Goal: Transaction & Acquisition: Download file/media

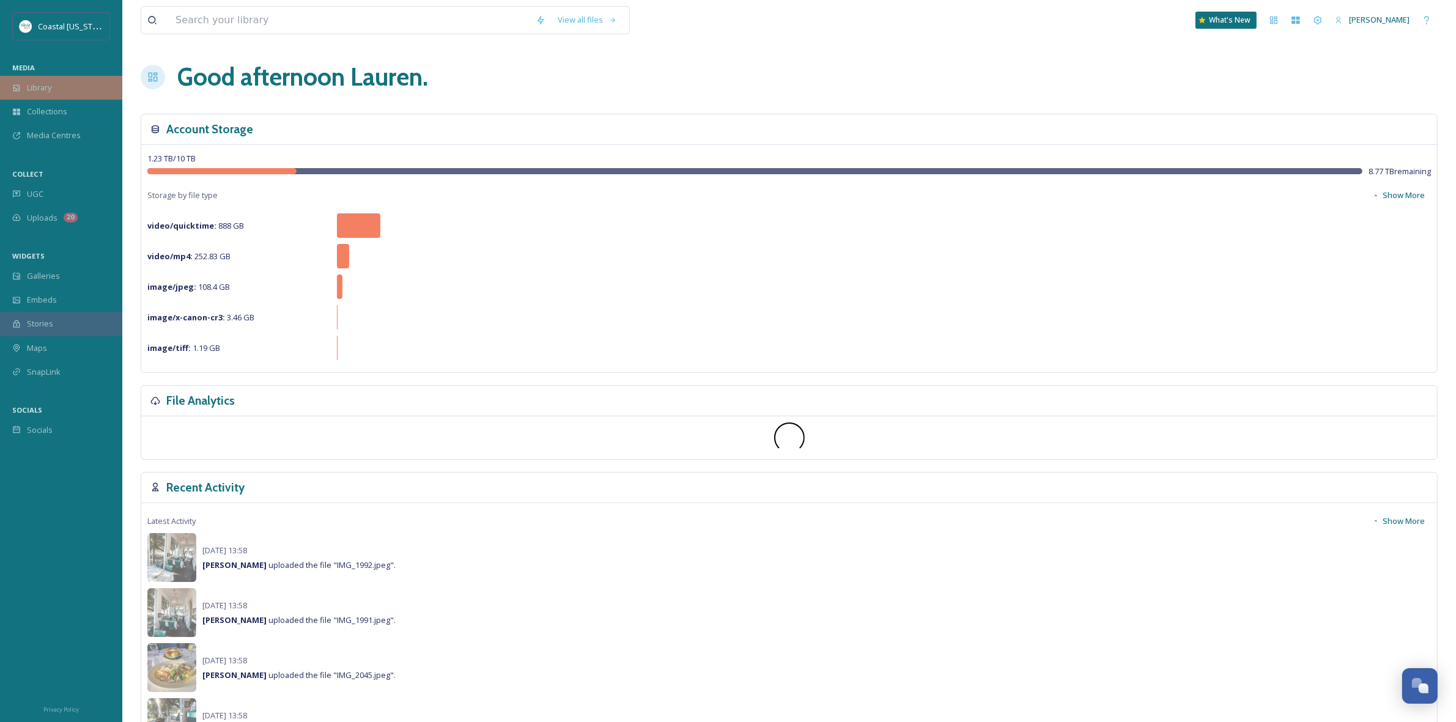
click at [87, 89] on div "Library" at bounding box center [61, 88] width 122 height 24
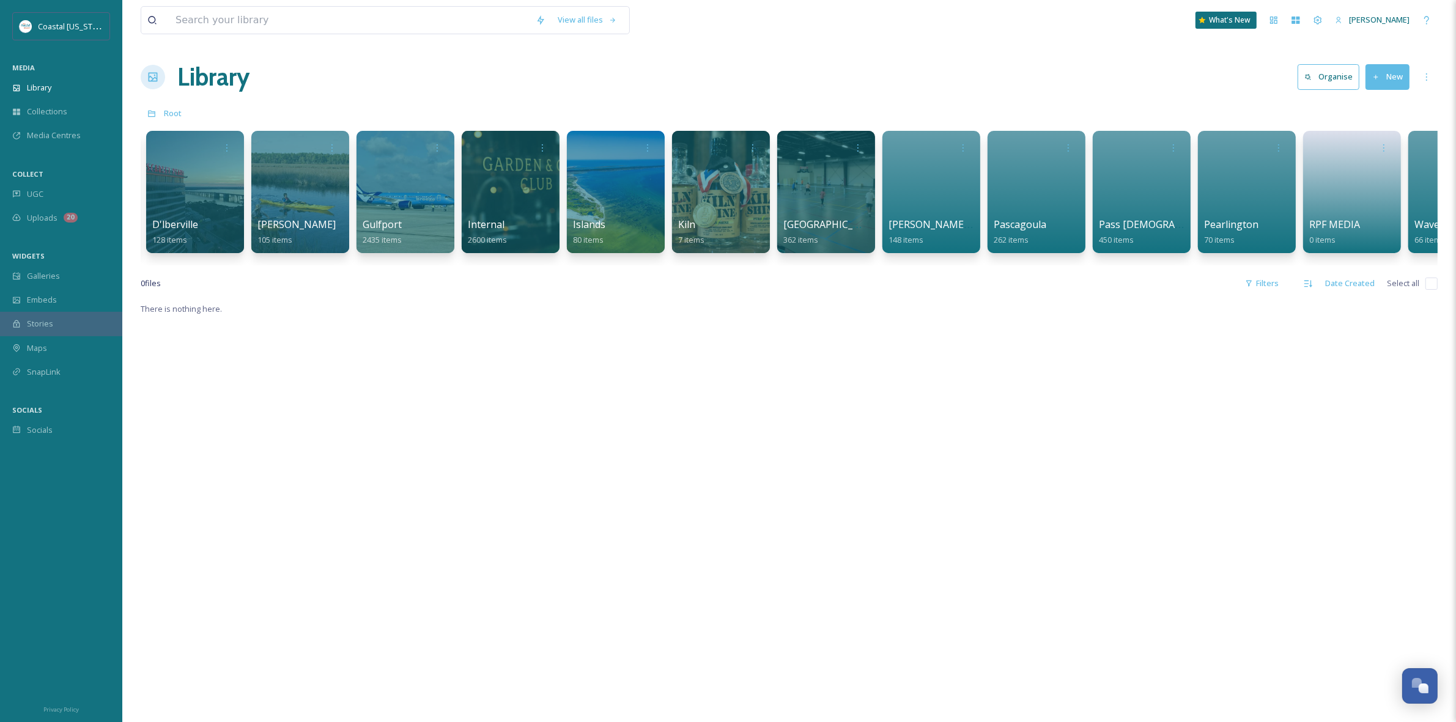
scroll to position [0, 1017]
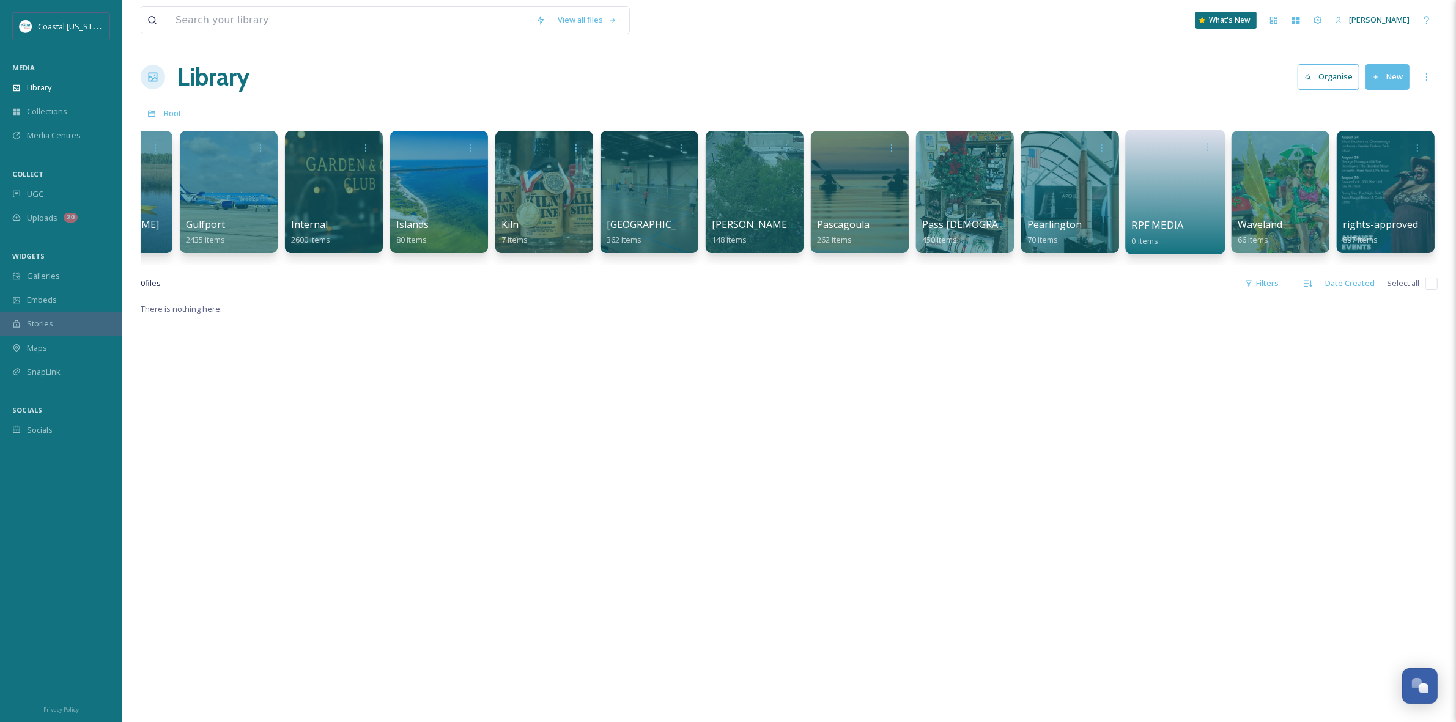
click at [1164, 182] on link at bounding box center [1175, 187] width 87 height 59
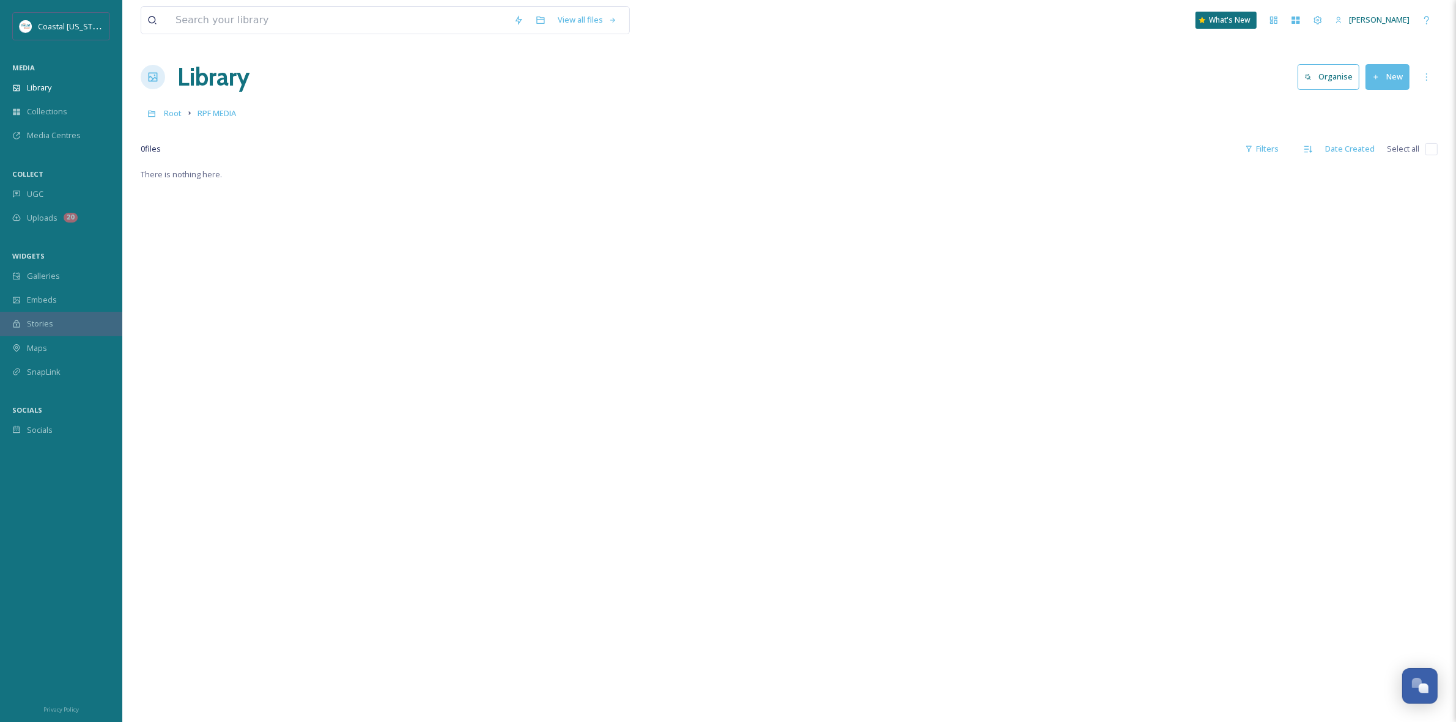
click at [223, 80] on h1 "Library" at bounding box center [213, 77] width 72 height 37
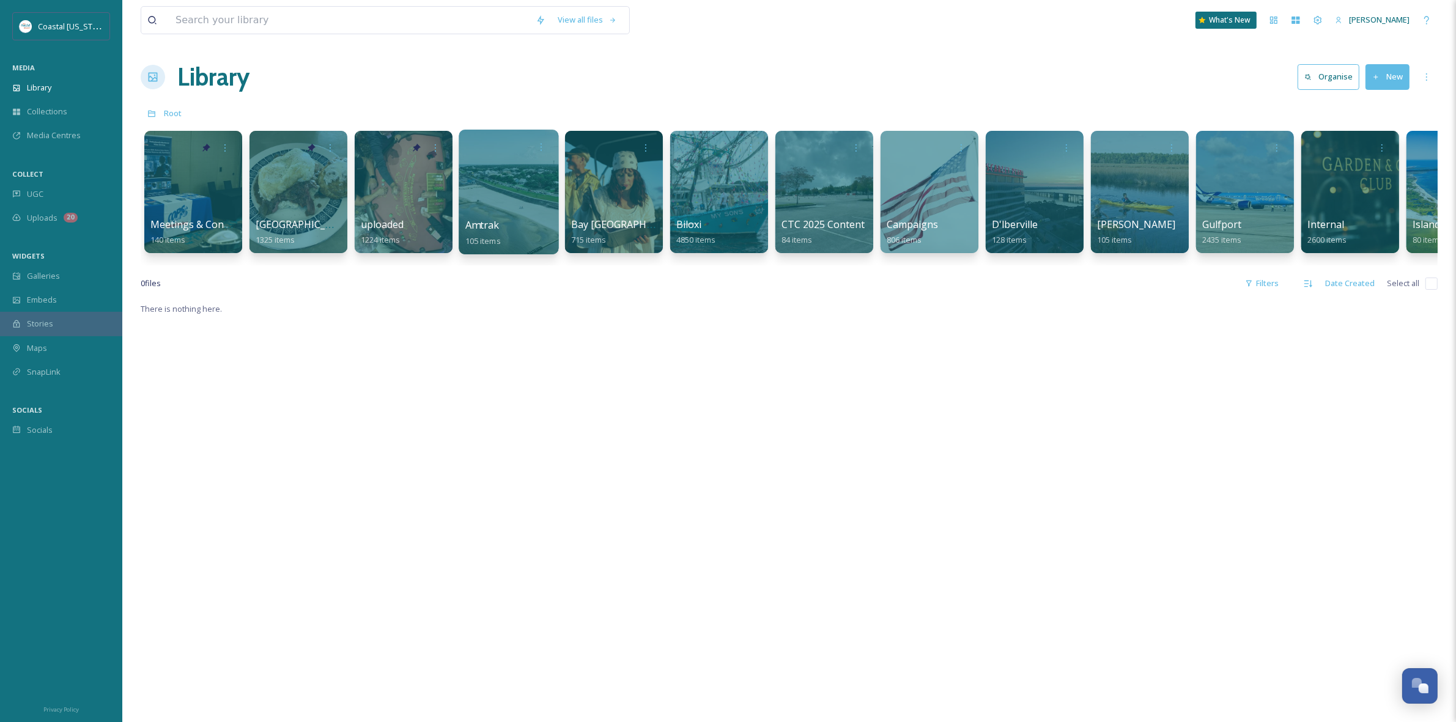
click at [606, 294] on div "0 file s Filters Date Created Select all" at bounding box center [789, 284] width 1297 height 24
click at [382, 66] on div "Library Organise New" at bounding box center [789, 77] width 1297 height 37
click at [422, 96] on div "View all files What's New [PERSON_NAME] Library Organise New Root Your Selectio…" at bounding box center [789, 512] width 1334 height 1024
click at [544, 354] on div "There is nothing here." at bounding box center [789, 663] width 1297 height 722
click at [707, 108] on div "Root" at bounding box center [789, 113] width 1297 height 23
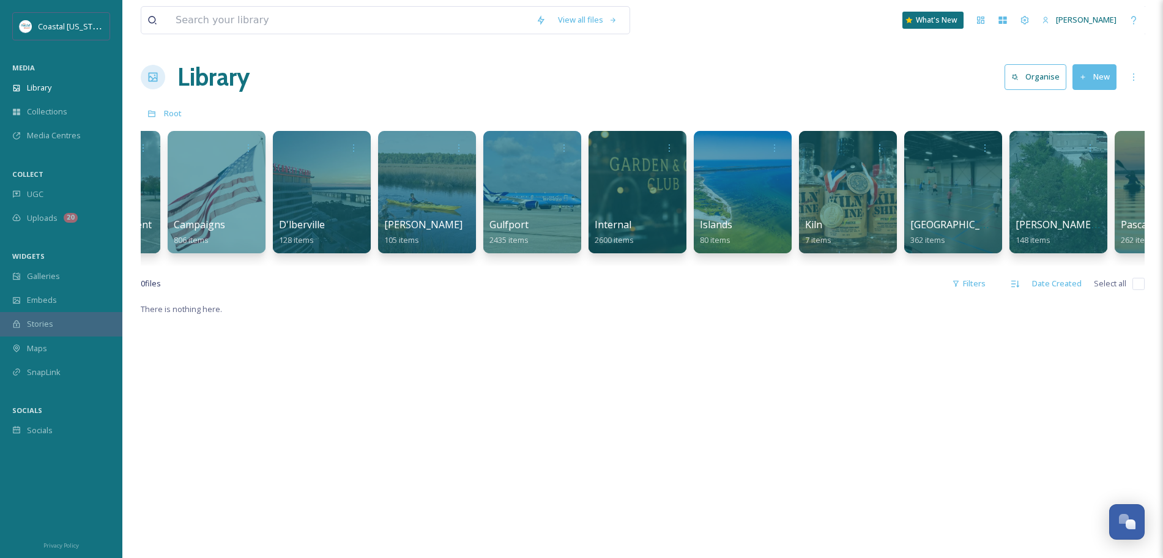
scroll to position [0, 714]
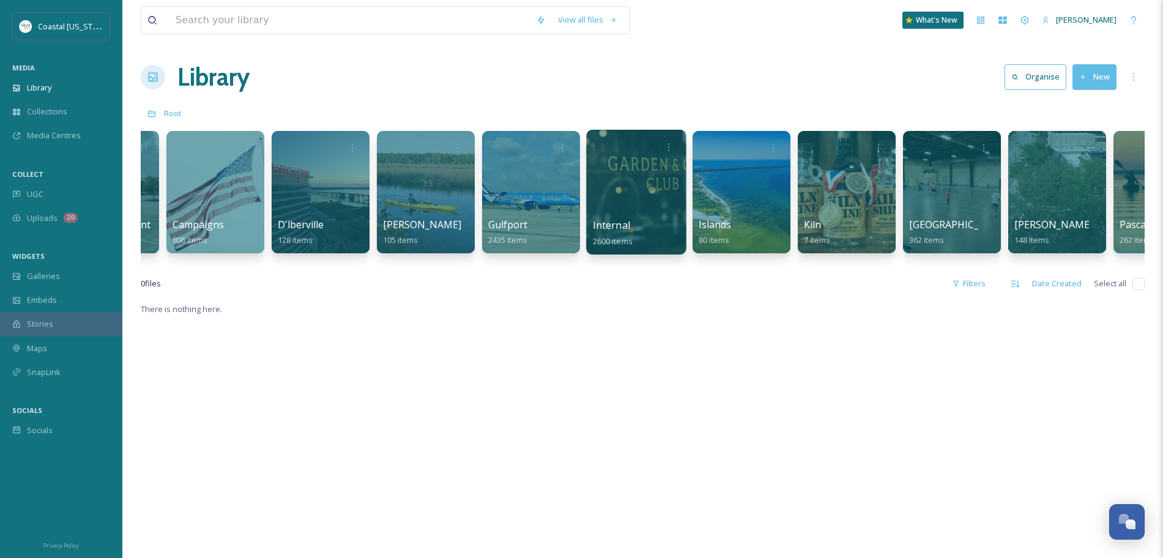
click at [635, 207] on div at bounding box center [636, 192] width 100 height 125
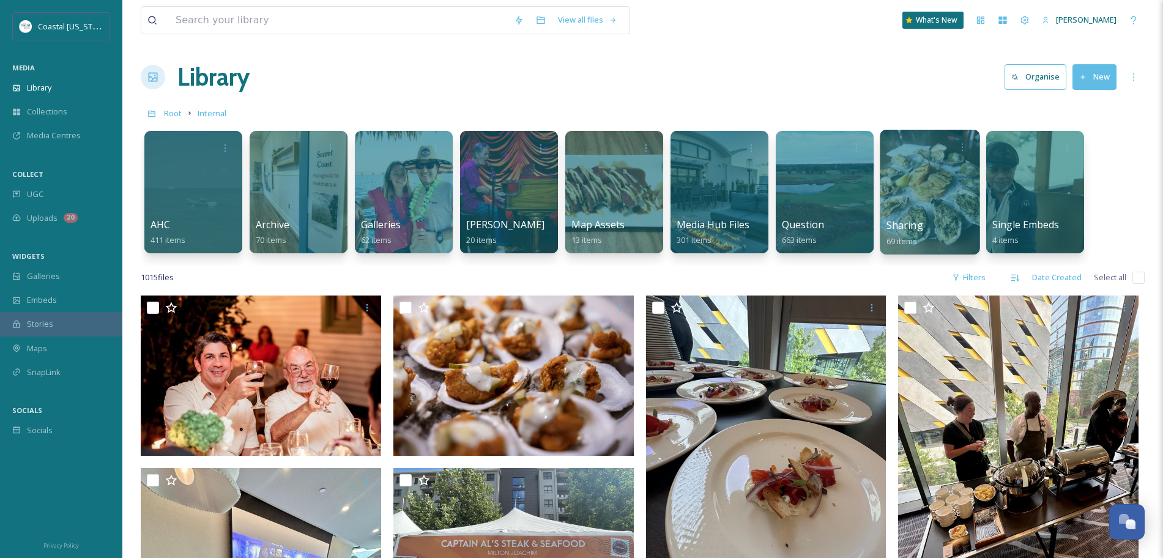
click at [910, 206] on div at bounding box center [930, 192] width 100 height 125
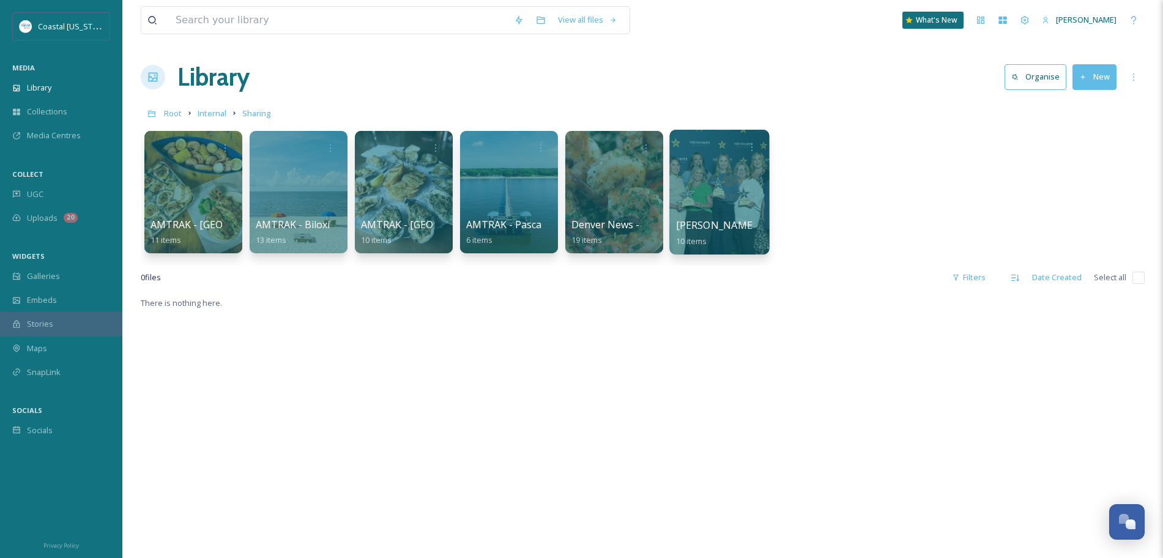
click at [724, 193] on div at bounding box center [719, 192] width 100 height 125
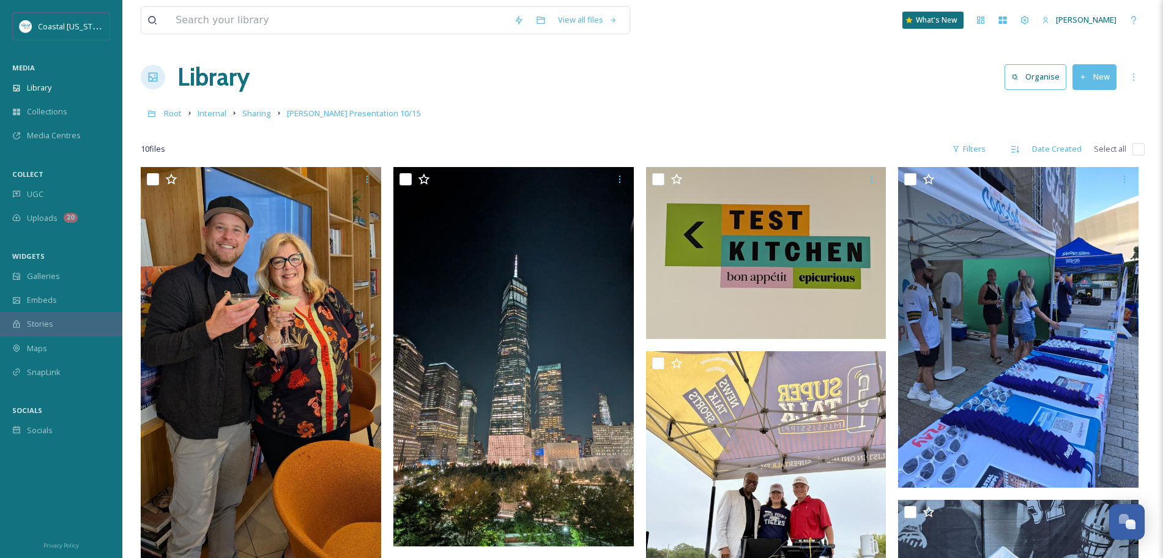
click at [1105, 72] on button "New" at bounding box center [1094, 76] width 44 height 25
click at [1077, 108] on span "File Upload" at bounding box center [1089, 106] width 40 height 12
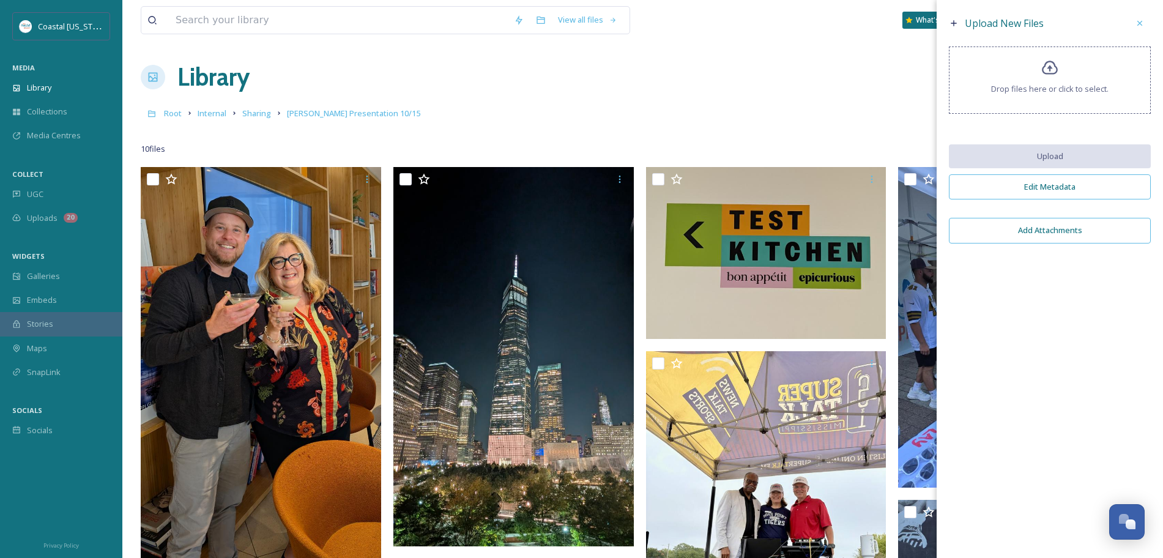
click at [1053, 64] on icon at bounding box center [1050, 68] width 16 height 14
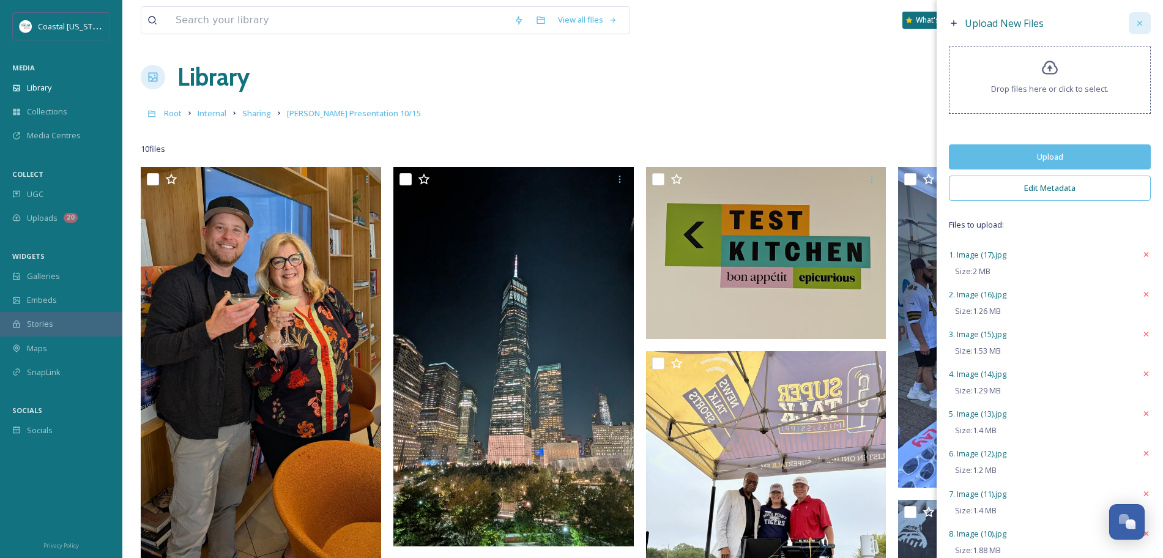
click at [1135, 20] on icon at bounding box center [1140, 23] width 10 height 10
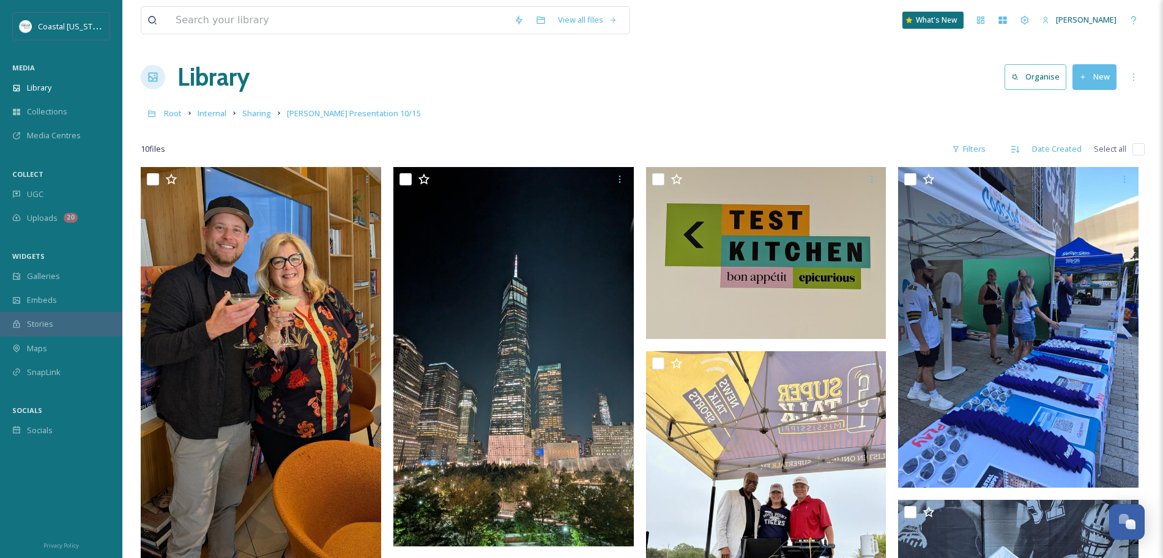
click at [1094, 77] on button "New" at bounding box center [1094, 76] width 44 height 25
click at [1088, 105] on span "File Upload" at bounding box center [1089, 106] width 40 height 12
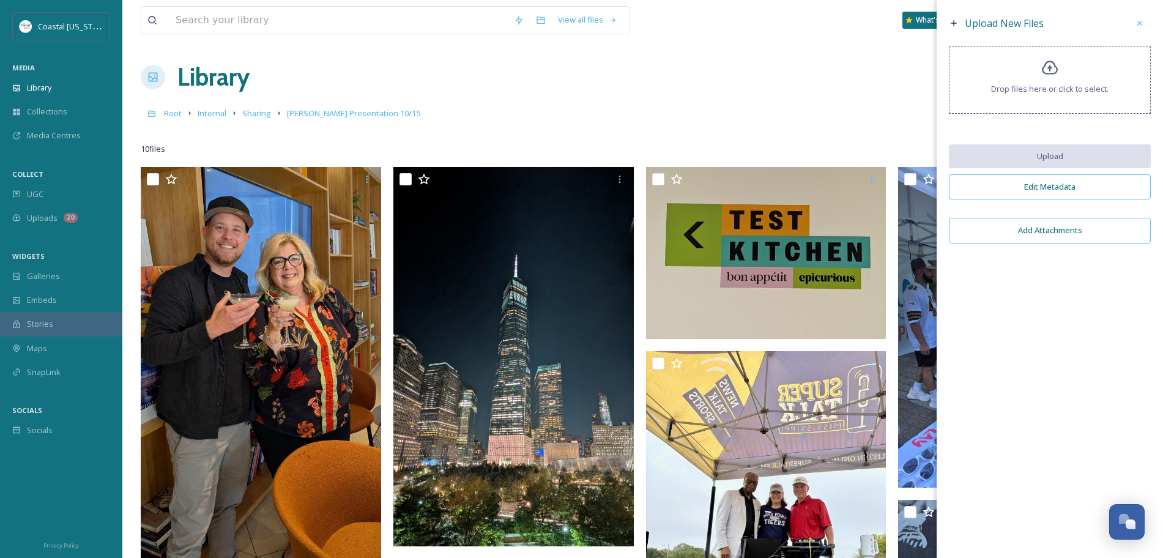
click at [1053, 78] on div "Drop files here or click to select." at bounding box center [1050, 79] width 202 height 67
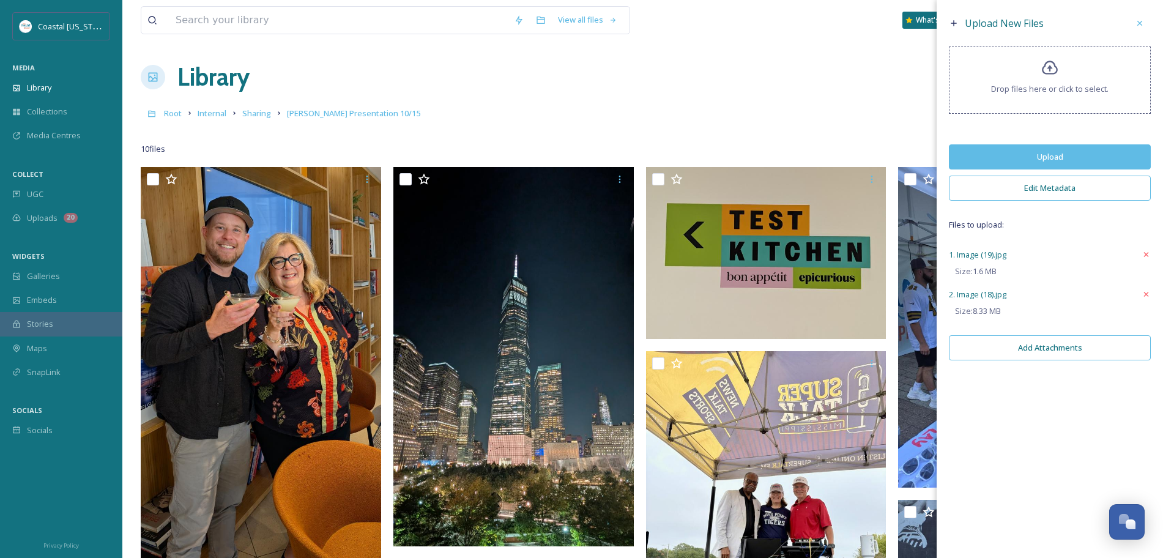
click at [1063, 150] on button "Upload" at bounding box center [1050, 156] width 202 height 25
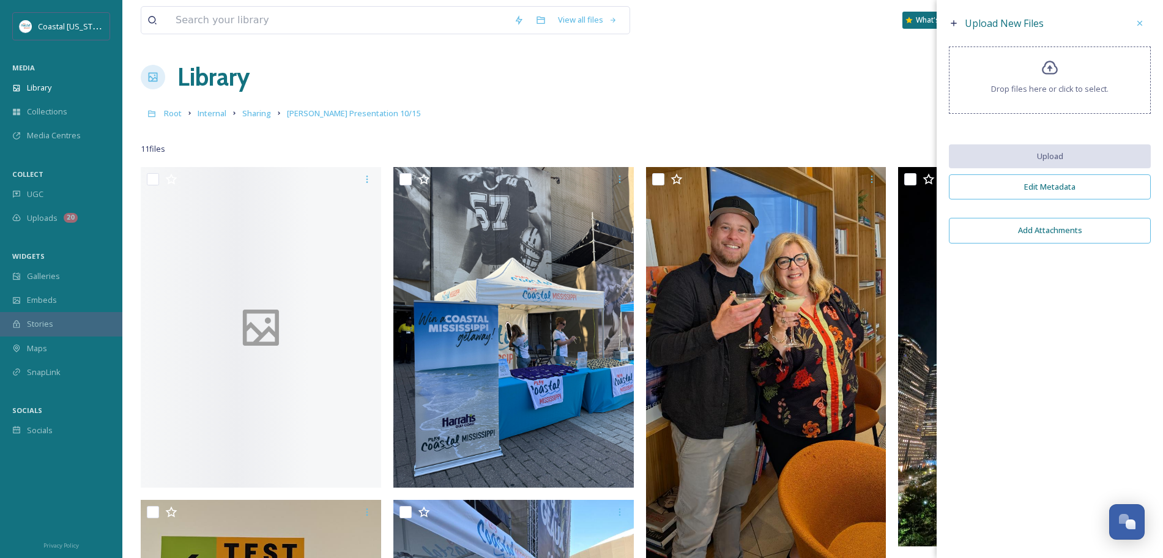
click at [1045, 100] on div "Drop files here or click to select." at bounding box center [1050, 79] width 202 height 67
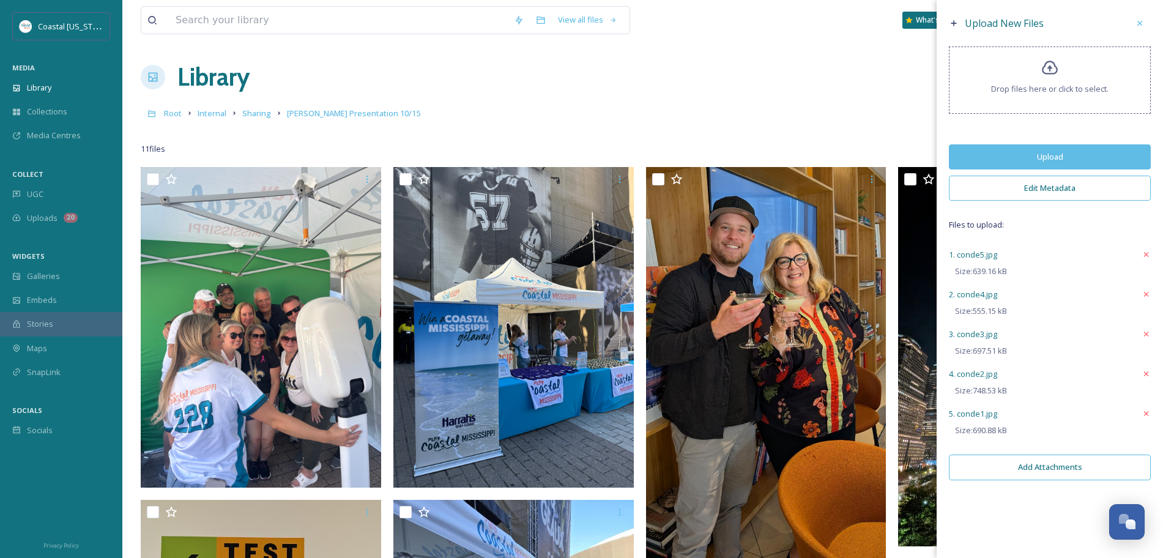
click at [1037, 195] on button "Edit Metadata" at bounding box center [1050, 188] width 202 height 25
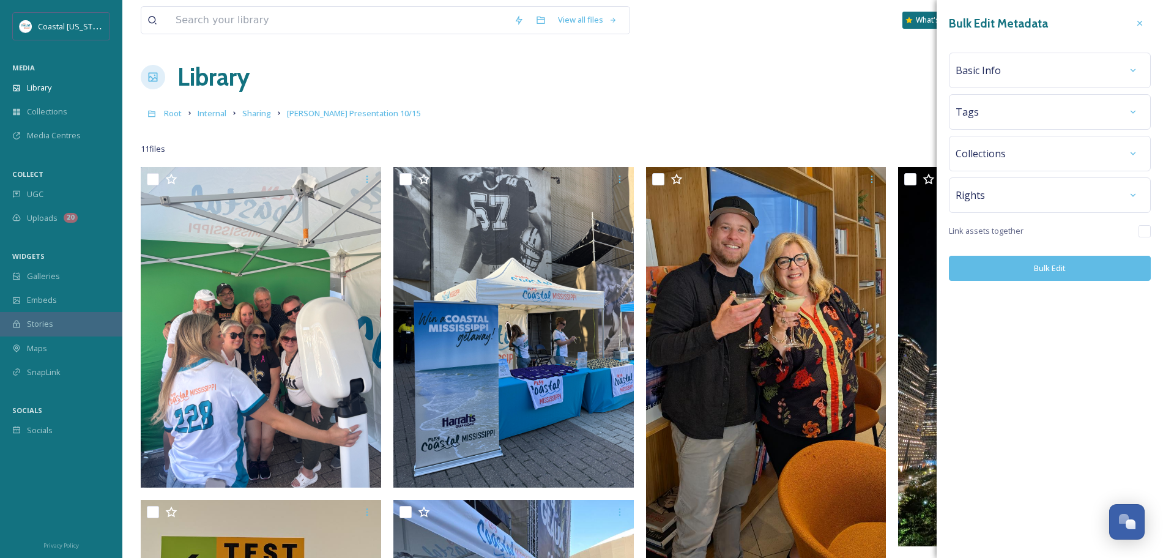
click at [1006, 68] on div "Basic Info" at bounding box center [1049, 70] width 188 height 22
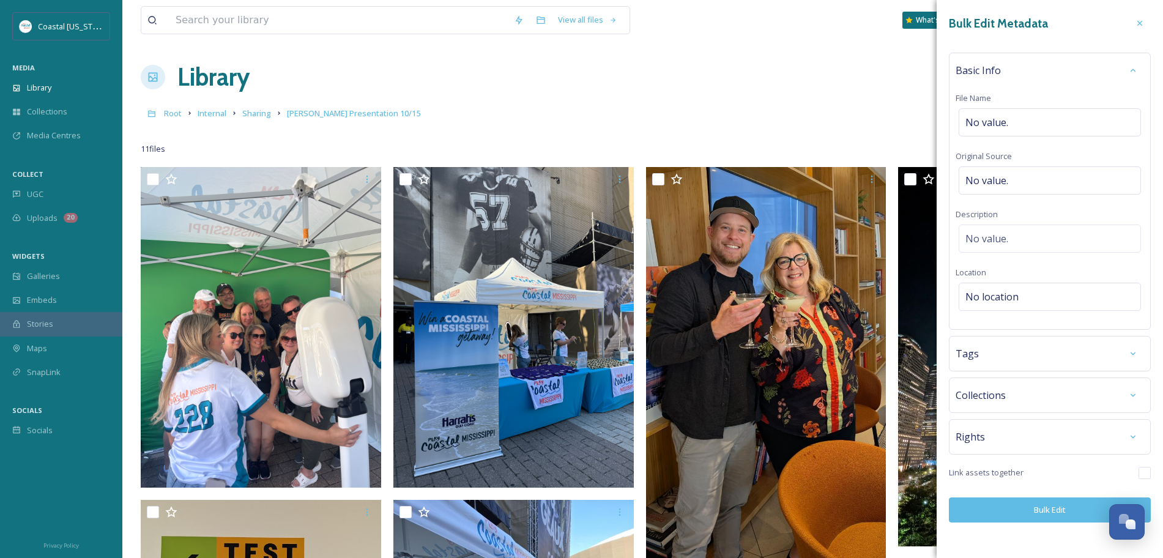
click at [1009, 438] on div "Rights" at bounding box center [1049, 437] width 188 height 22
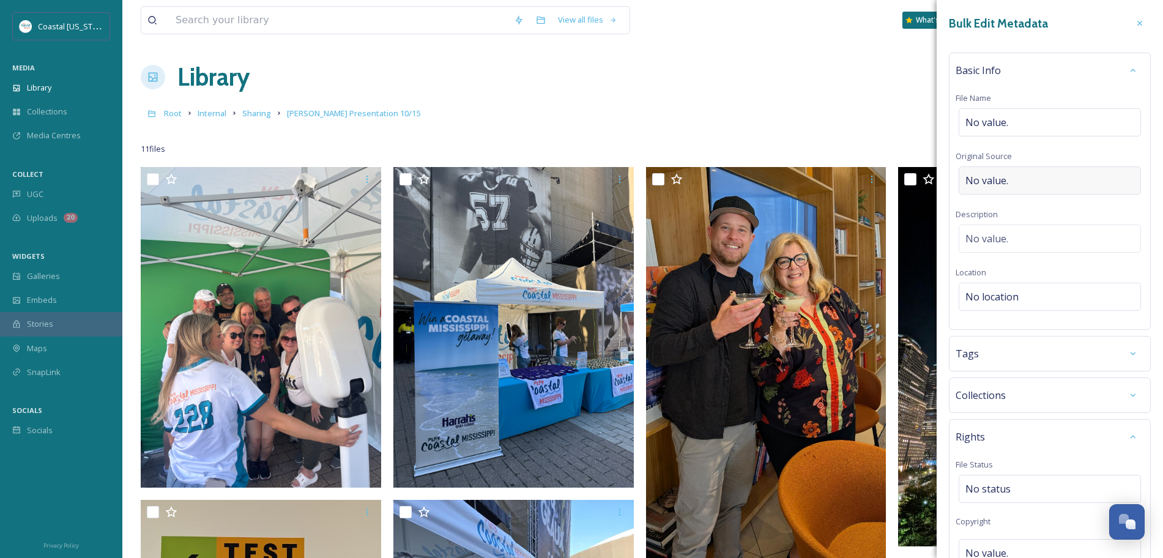
click at [1003, 188] on div "No value." at bounding box center [1050, 180] width 182 height 28
type input "[PERSON_NAME]"
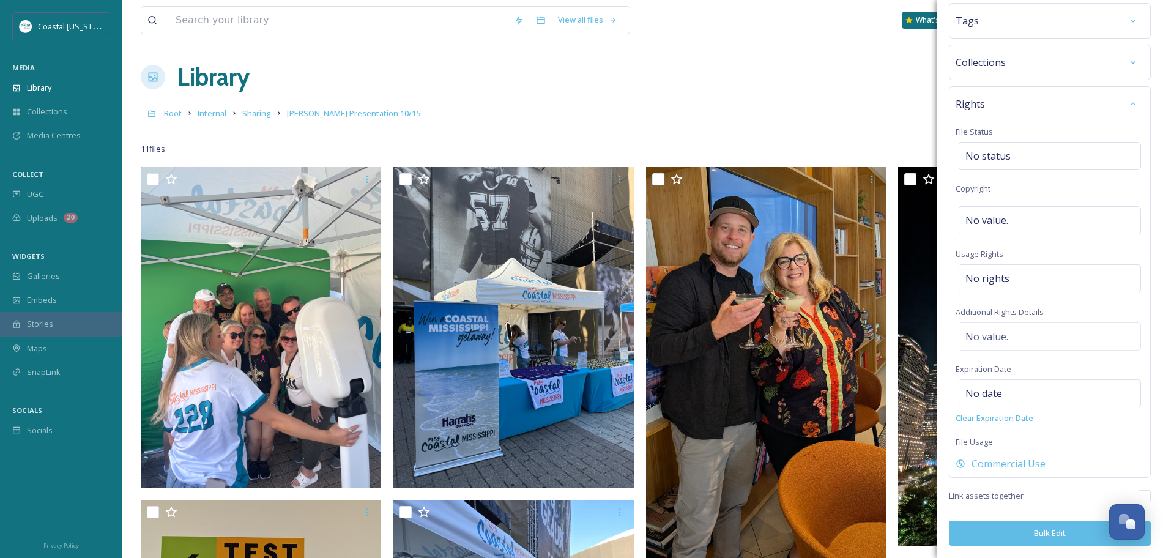
scroll to position [566, 0]
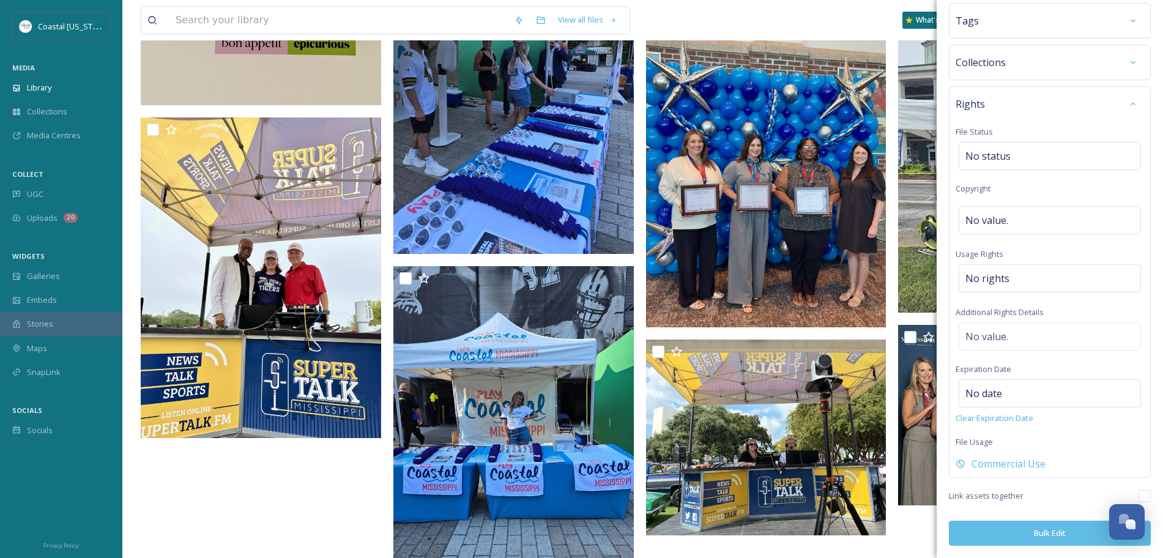
click at [1039, 535] on button "Bulk Edit" at bounding box center [1050, 533] width 202 height 25
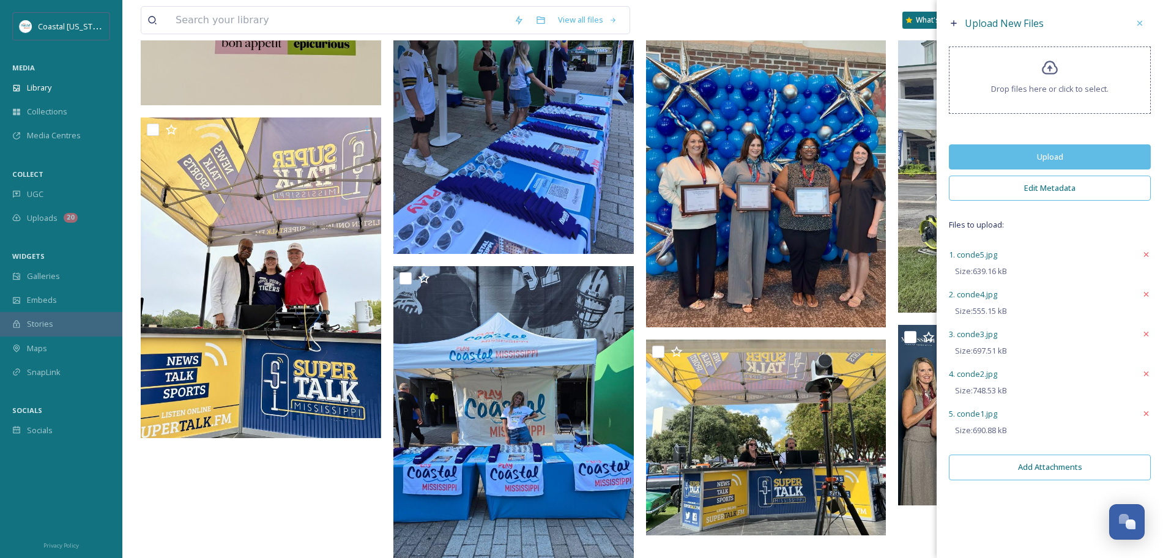
click at [1054, 164] on button "Upload" at bounding box center [1050, 156] width 202 height 25
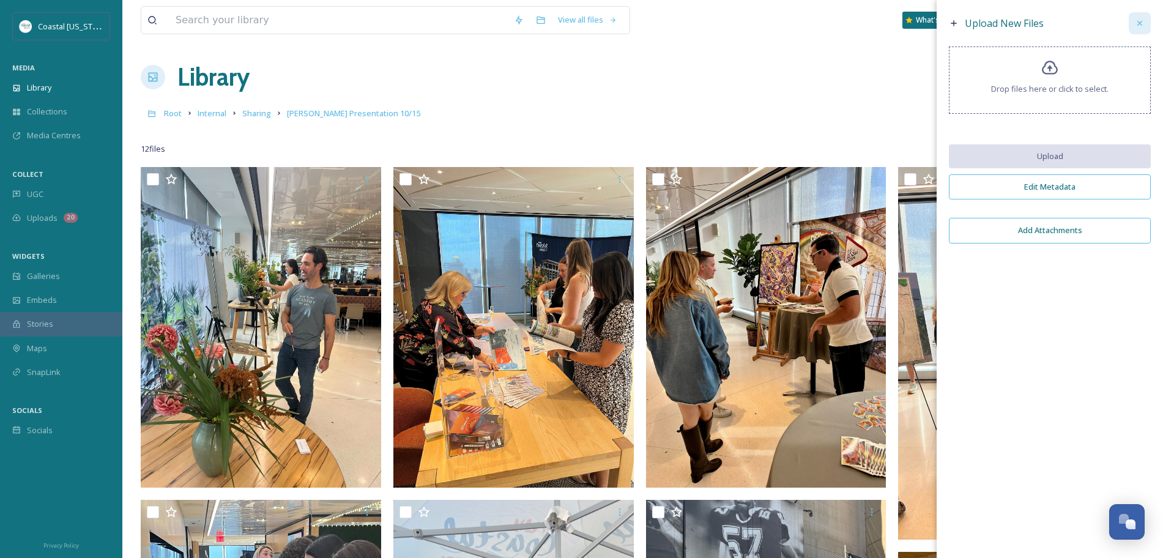
click at [1137, 21] on icon at bounding box center [1140, 23] width 10 height 10
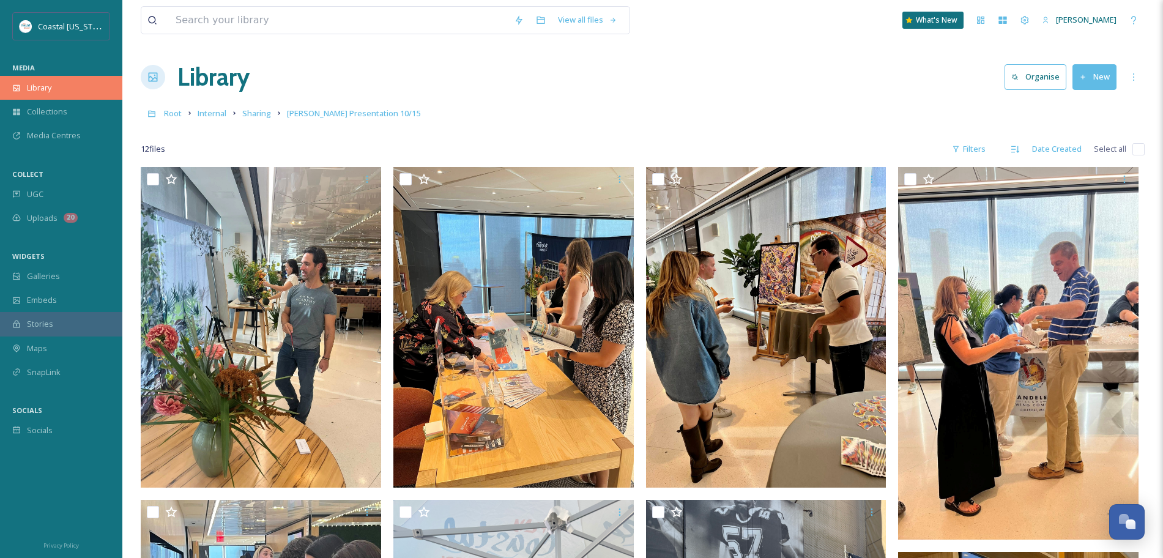
click at [37, 87] on span "Library" at bounding box center [39, 88] width 24 height 12
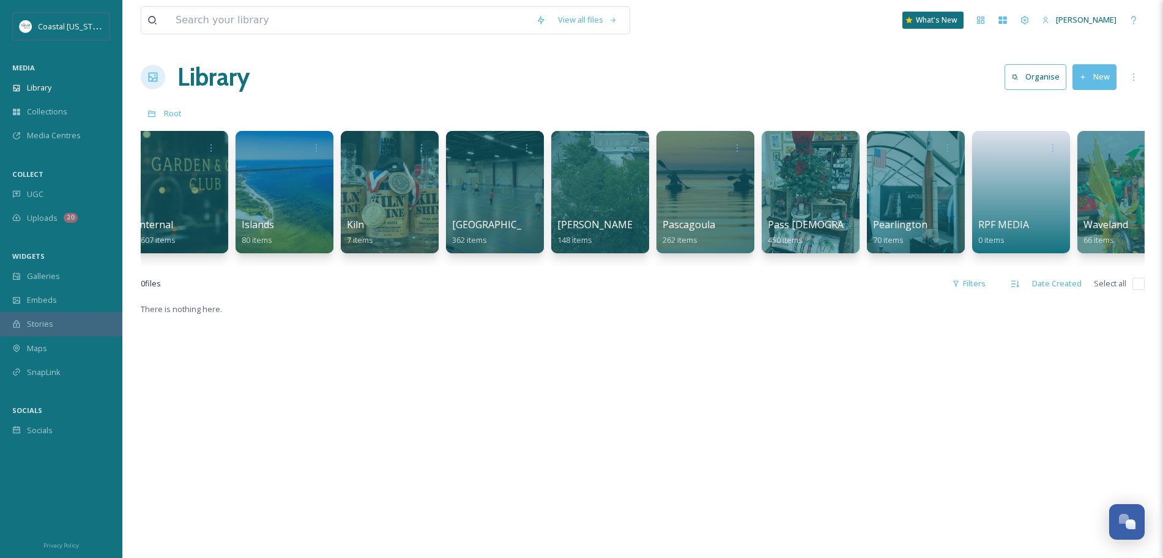
scroll to position [0, 1311]
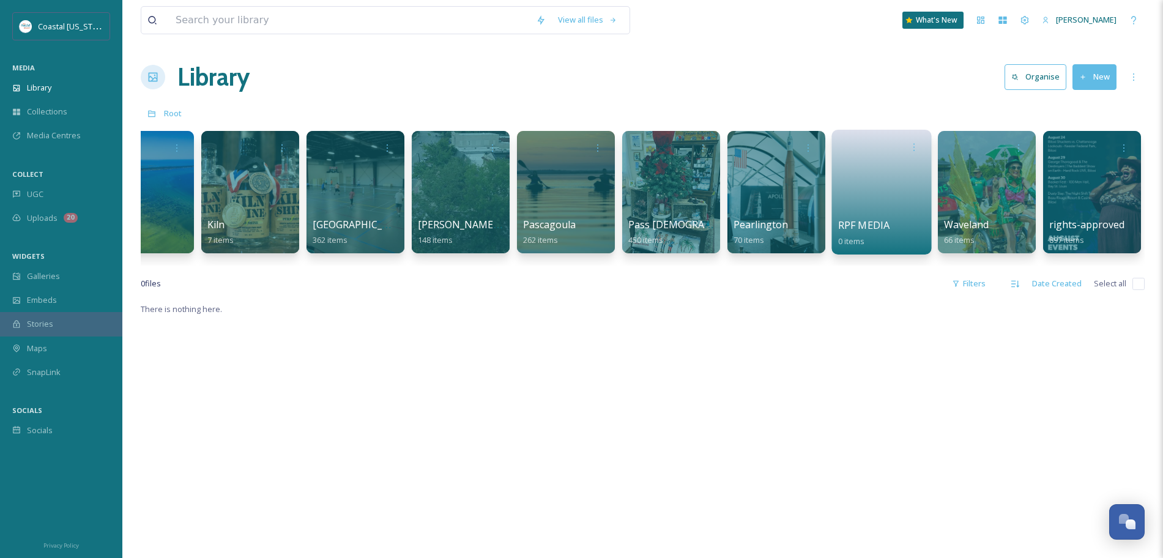
click at [894, 195] on link at bounding box center [881, 187] width 87 height 59
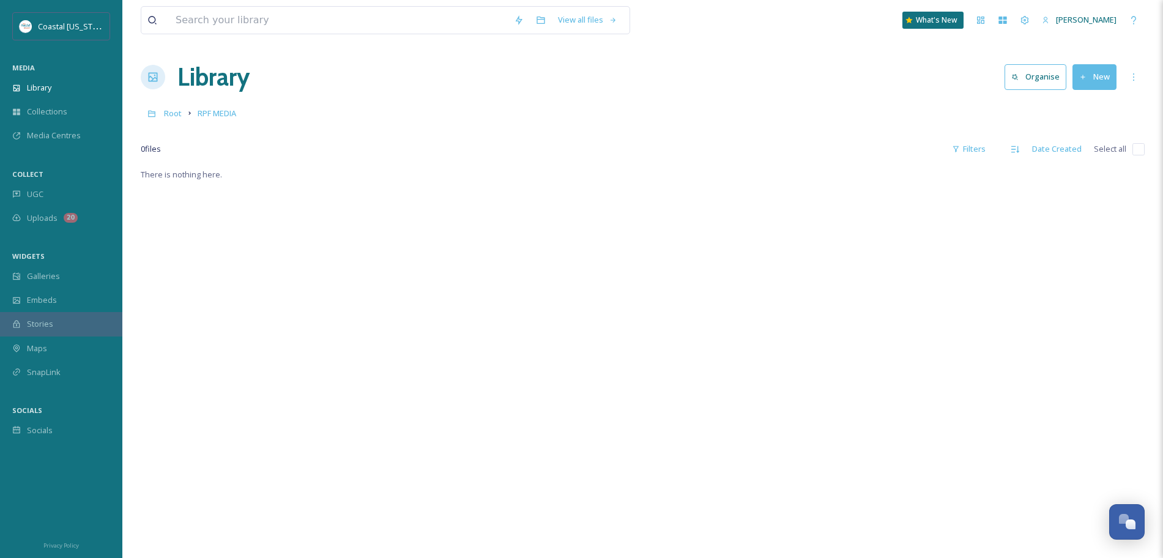
click at [209, 68] on h1 "Library" at bounding box center [213, 77] width 72 height 37
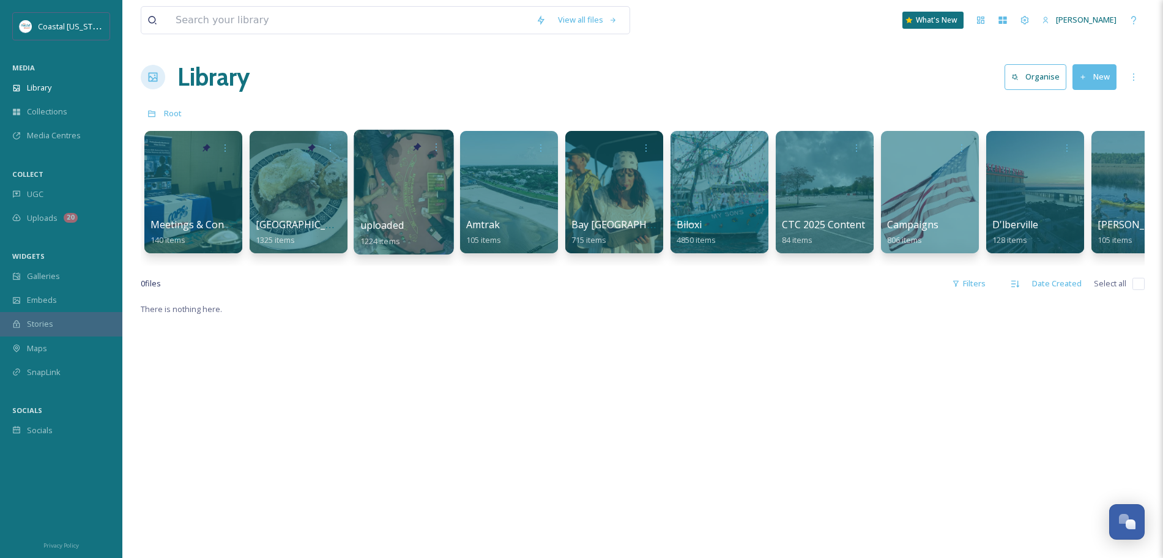
click at [412, 188] on div at bounding box center [404, 192] width 100 height 125
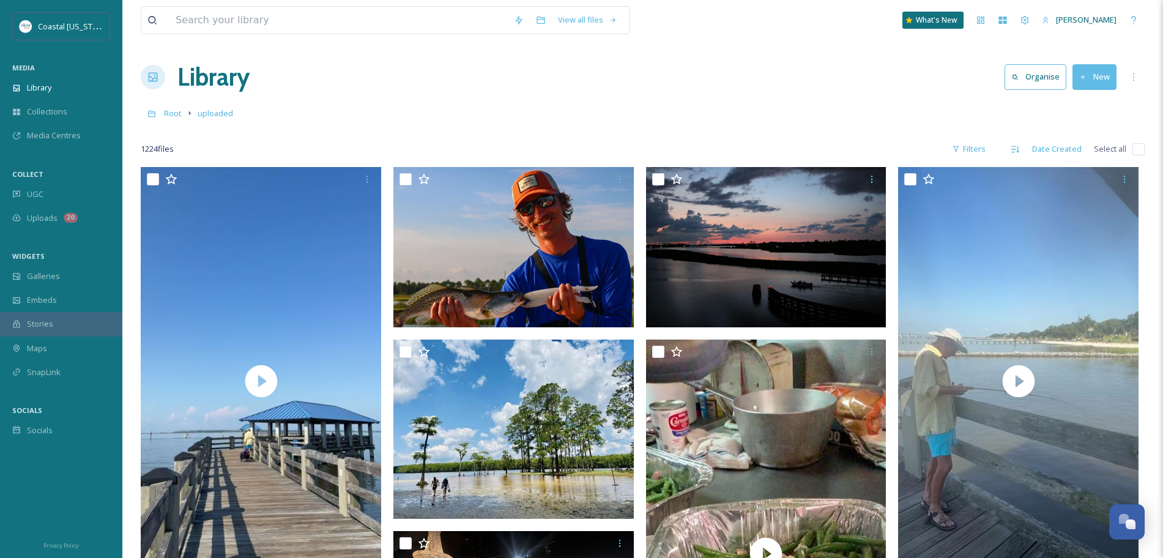
click at [185, 78] on h1 "Library" at bounding box center [213, 77] width 72 height 37
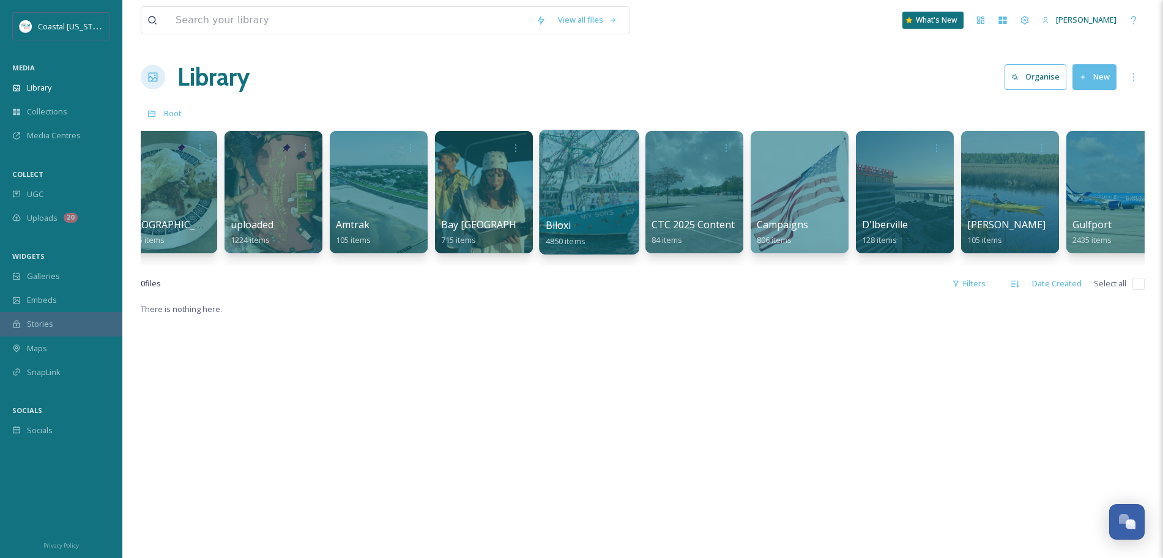
scroll to position [0, 271]
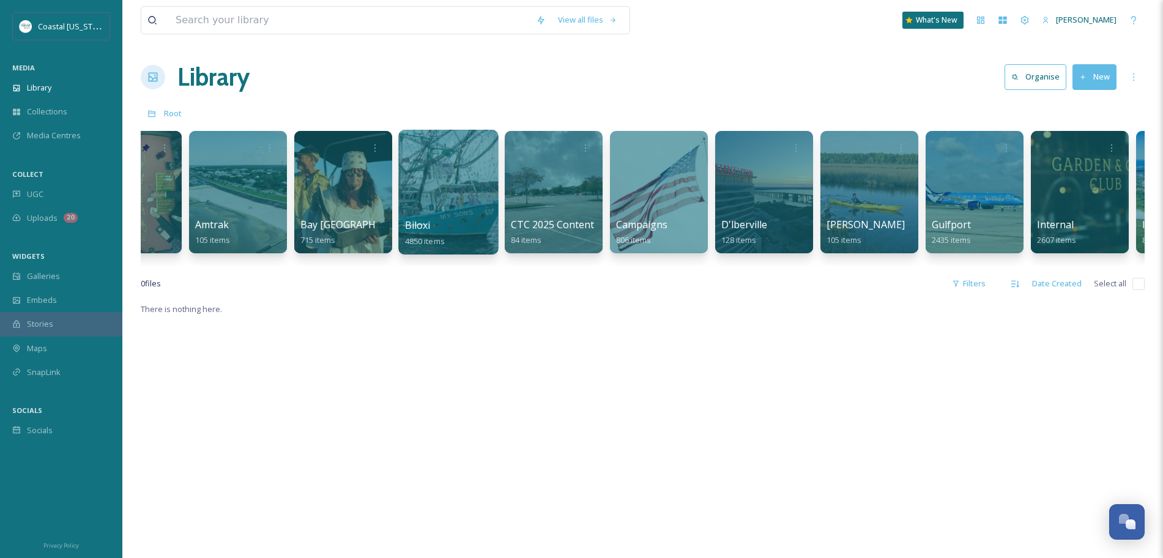
click at [687, 161] on div at bounding box center [659, 192] width 98 height 122
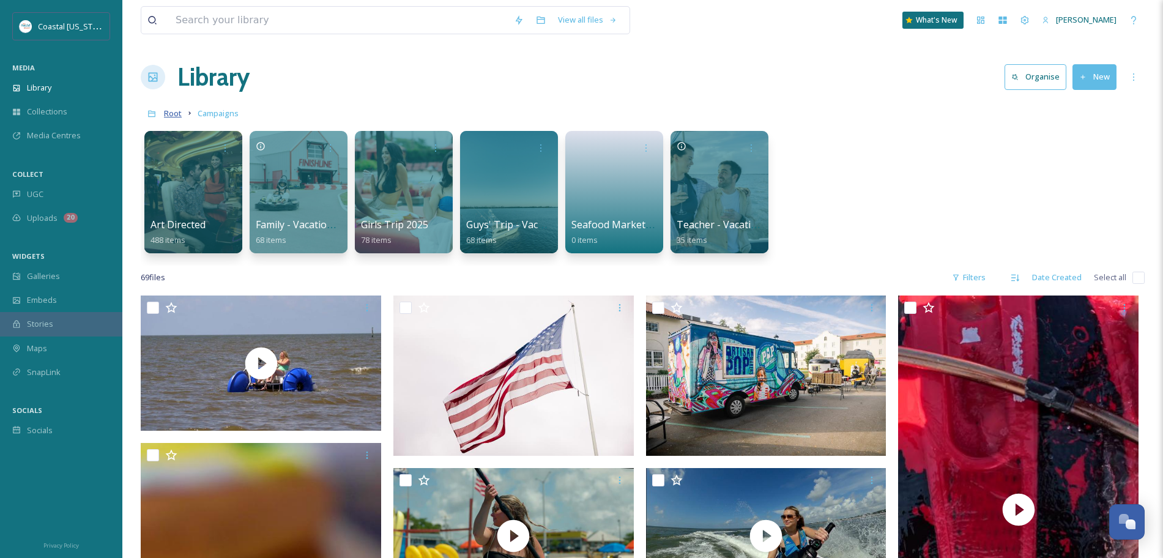
click at [168, 112] on span "Root" at bounding box center [173, 113] width 18 height 11
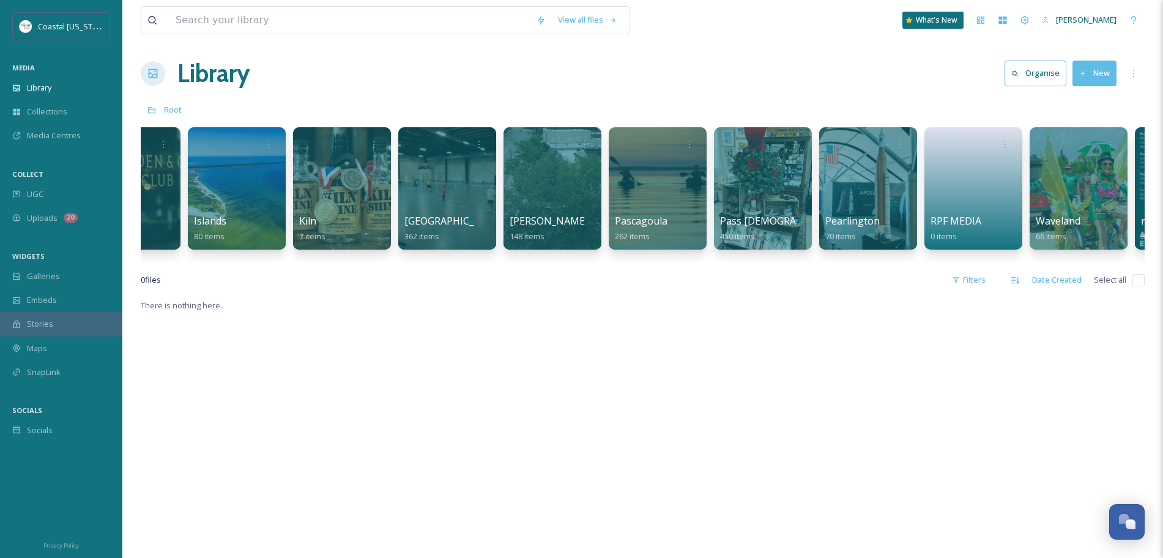
scroll to position [0, 1311]
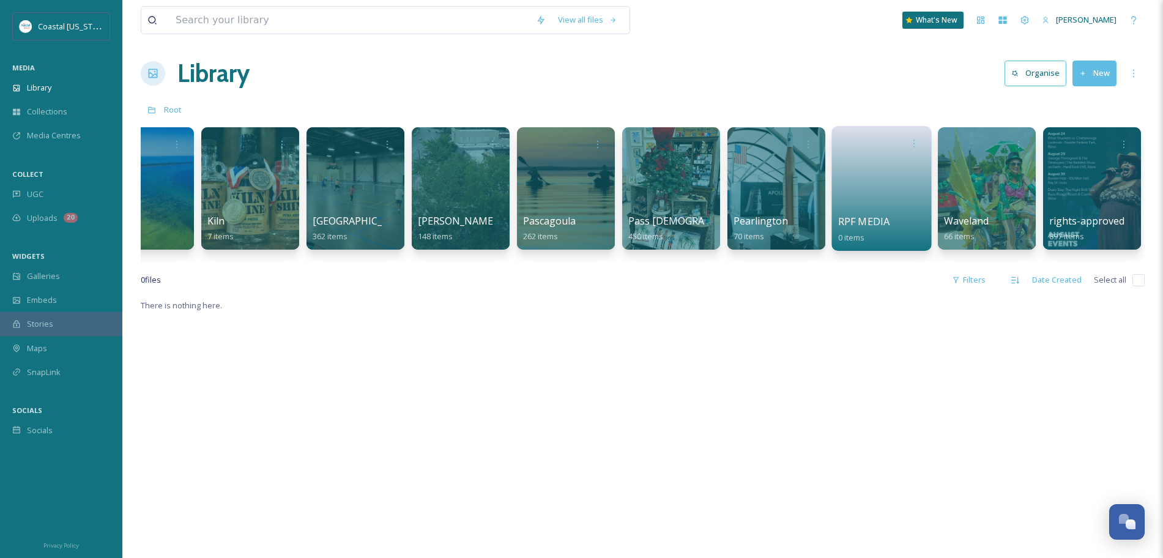
click at [889, 202] on link at bounding box center [881, 184] width 87 height 59
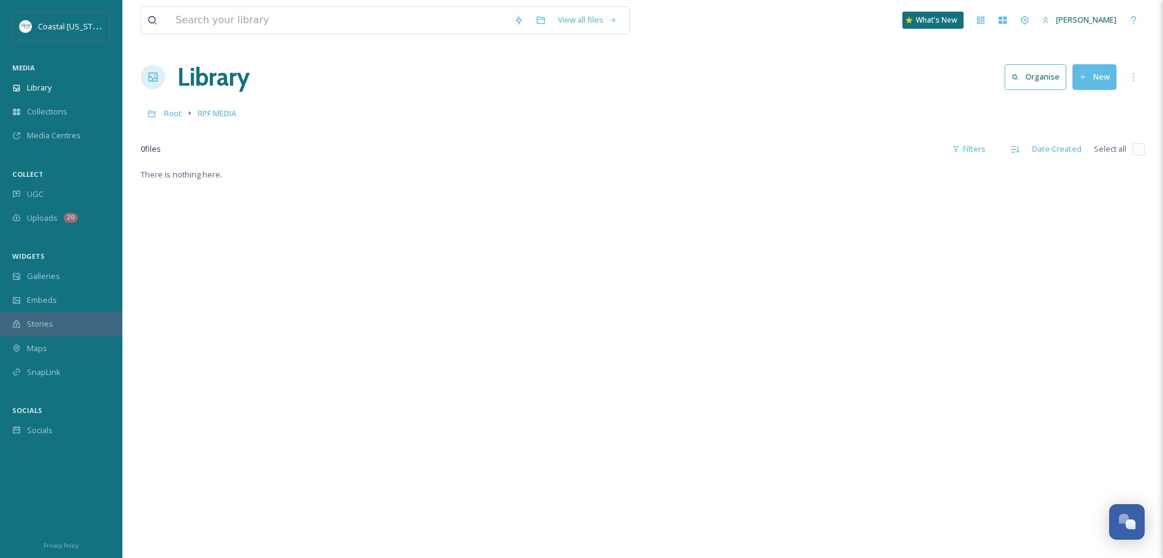
click at [199, 69] on h1 "Library" at bounding box center [213, 77] width 72 height 37
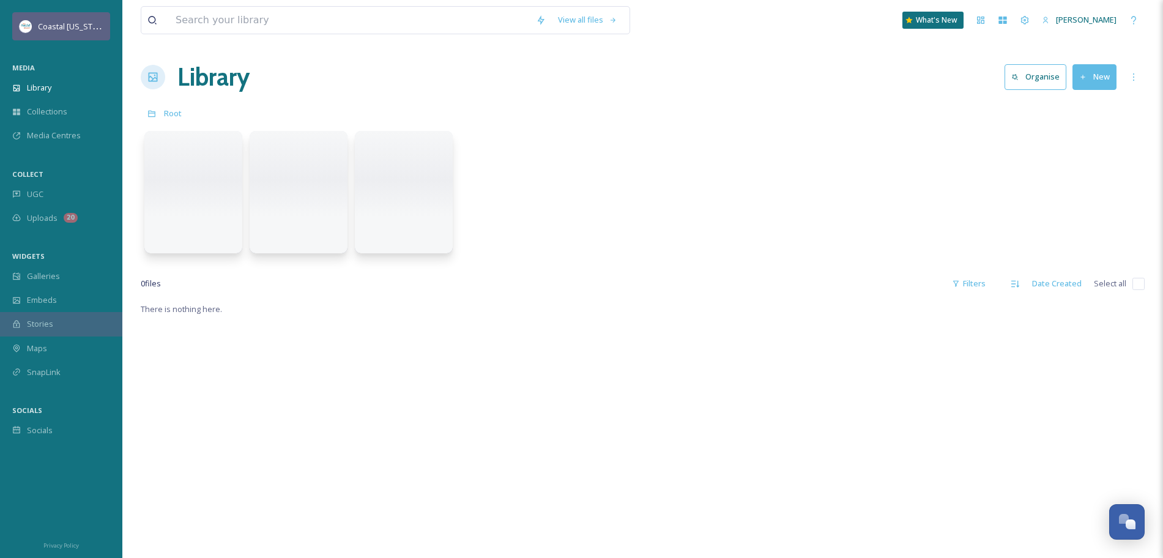
click at [46, 26] on span "Coastal [US_STATE]" at bounding box center [73, 26] width 70 height 12
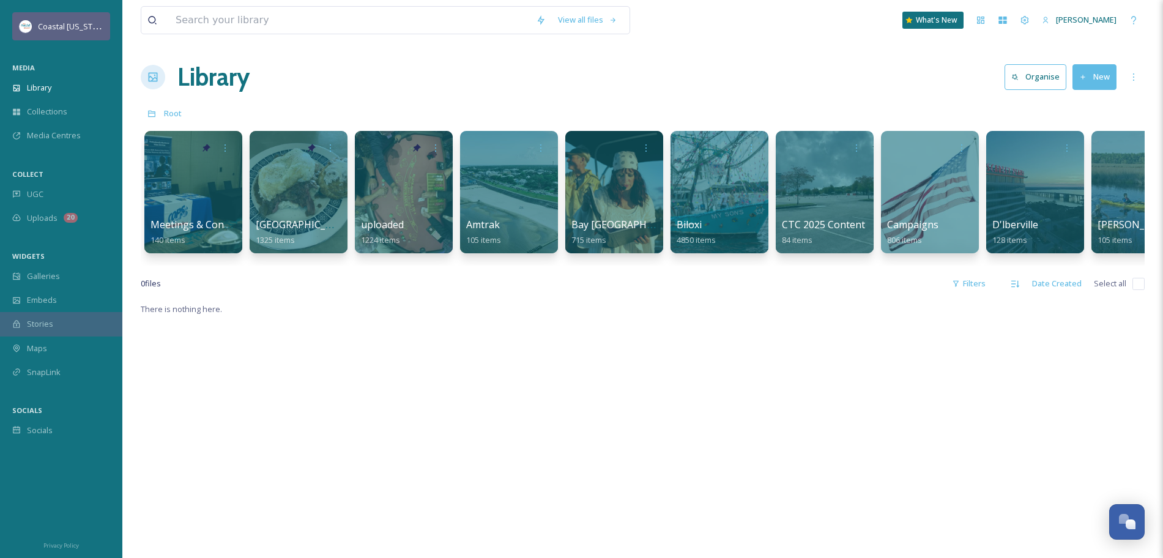
click at [46, 26] on span "Coastal [US_STATE]" at bounding box center [73, 26] width 70 height 12
click at [979, 20] on div "Dashboard" at bounding box center [981, 20] width 22 height 22
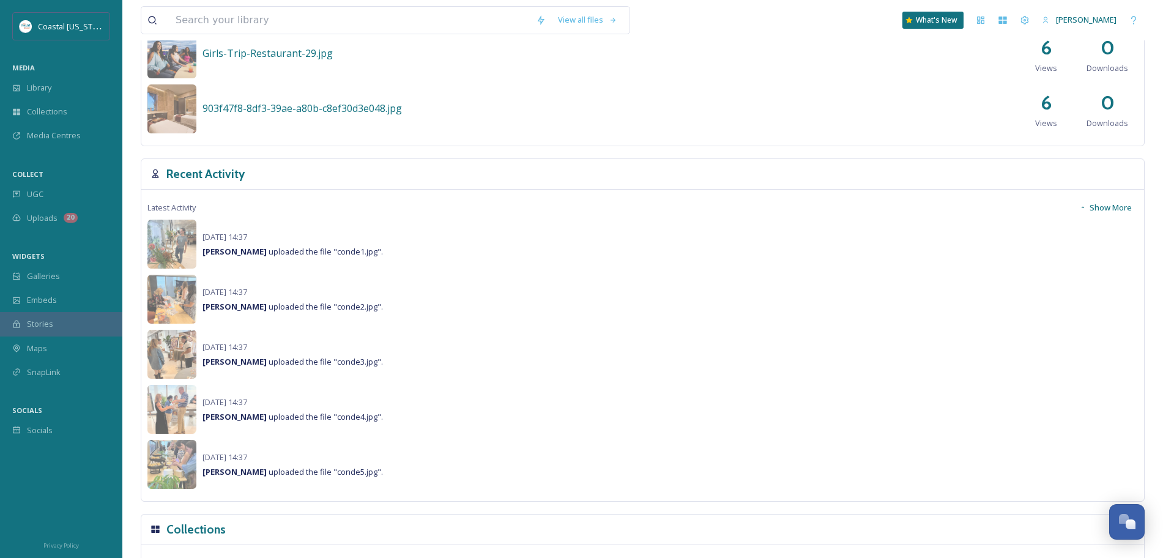
scroll to position [752, 0]
click at [1102, 202] on button "Show More" at bounding box center [1105, 207] width 65 height 24
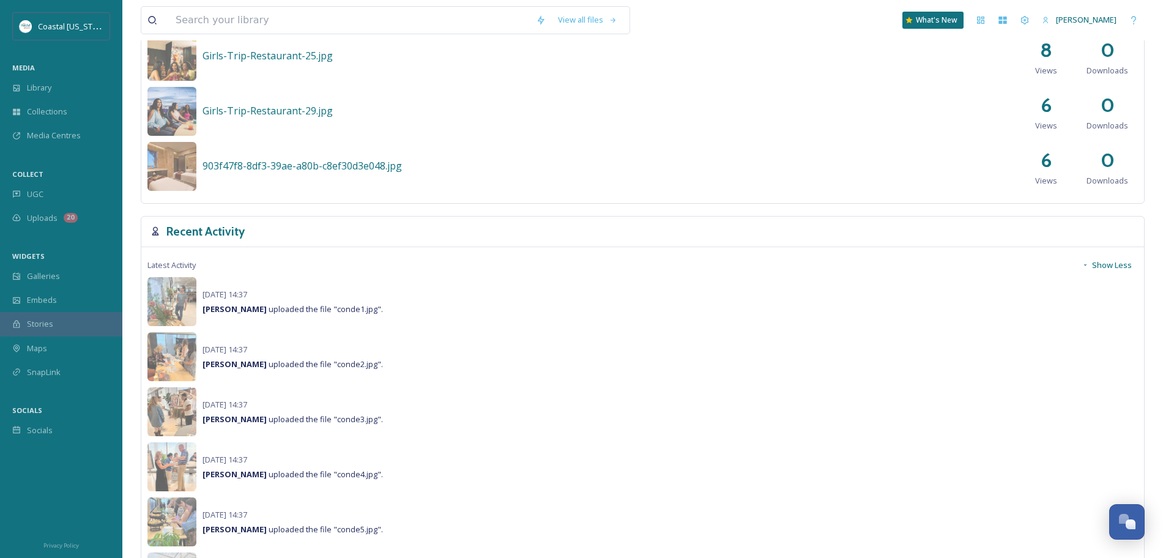
scroll to position [642, 0]
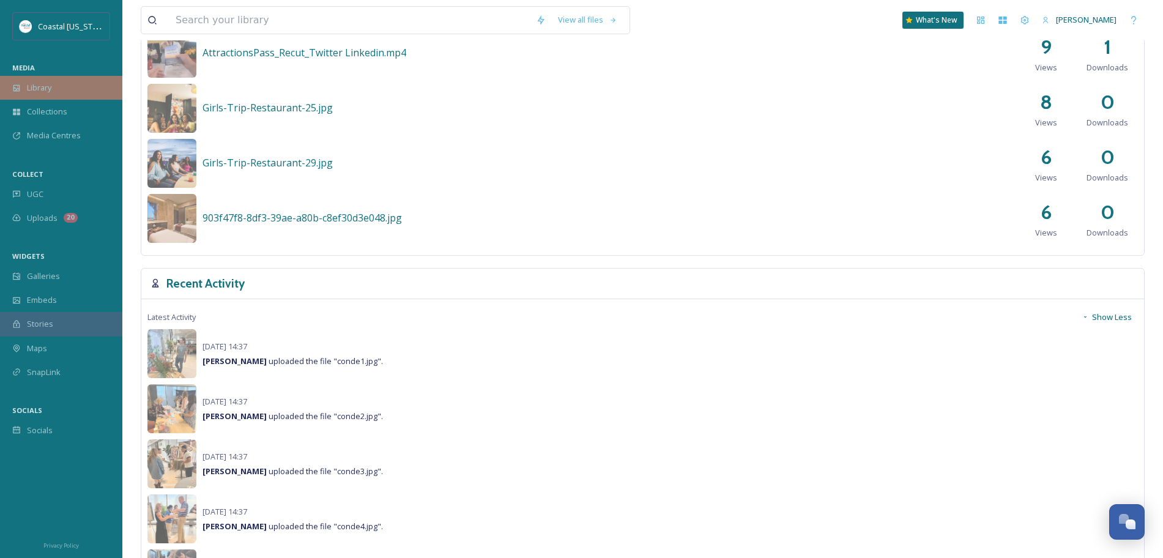
click at [68, 83] on div "Library" at bounding box center [61, 88] width 122 height 24
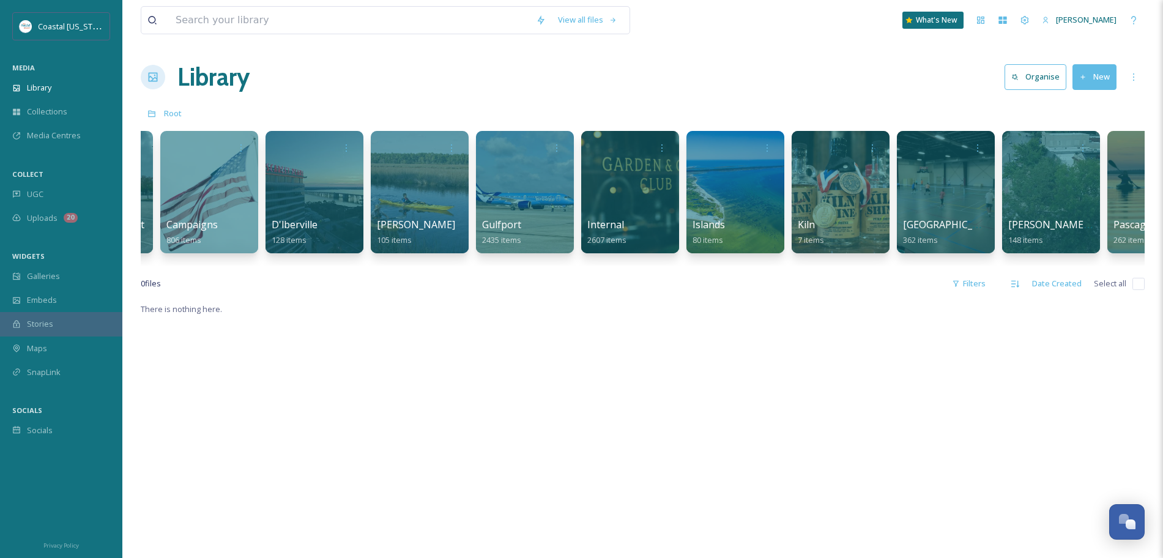
scroll to position [0, 725]
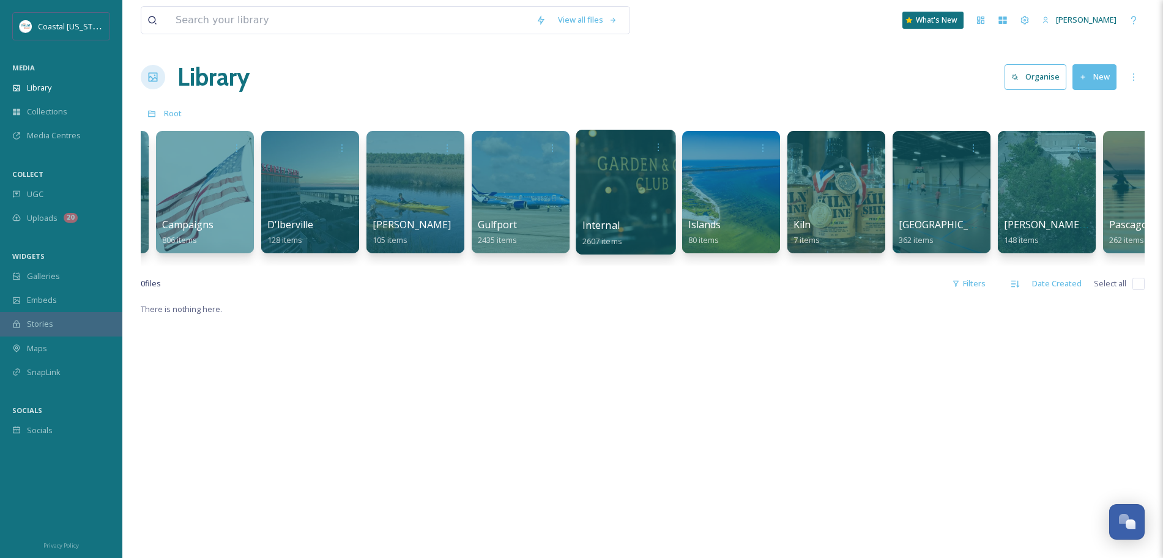
click at [601, 206] on div at bounding box center [626, 192] width 100 height 125
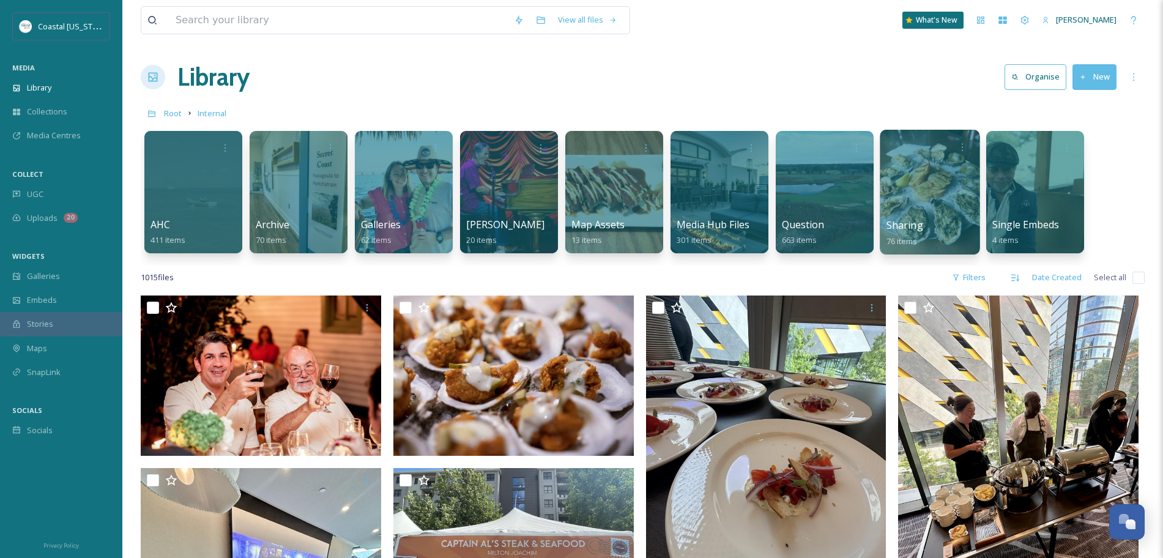
click at [898, 203] on div at bounding box center [930, 192] width 100 height 125
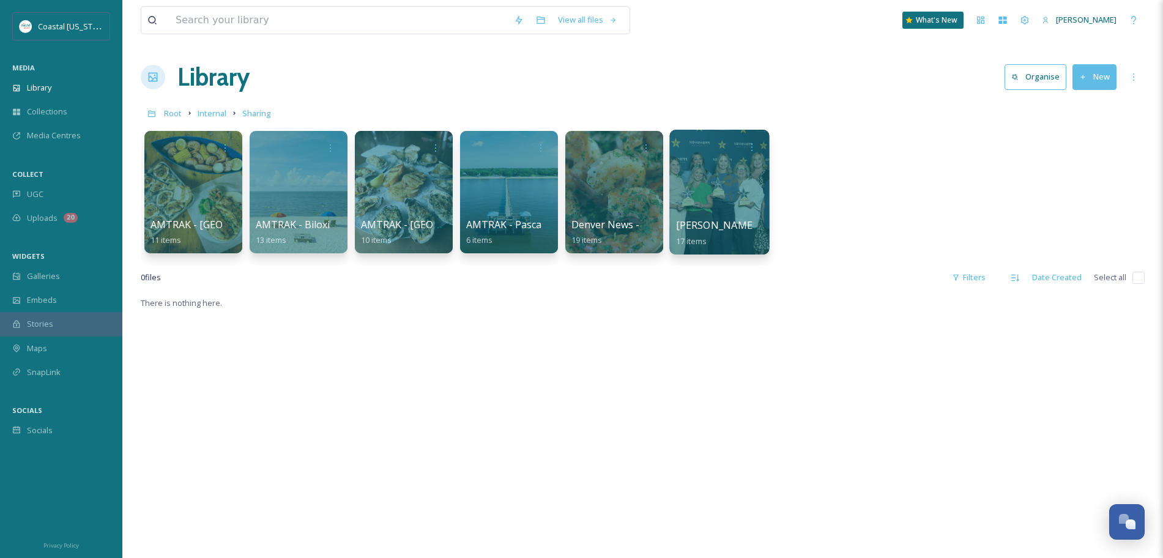
click at [716, 221] on span "[PERSON_NAME] Presentation 10/15" at bounding box center [762, 224] width 173 height 13
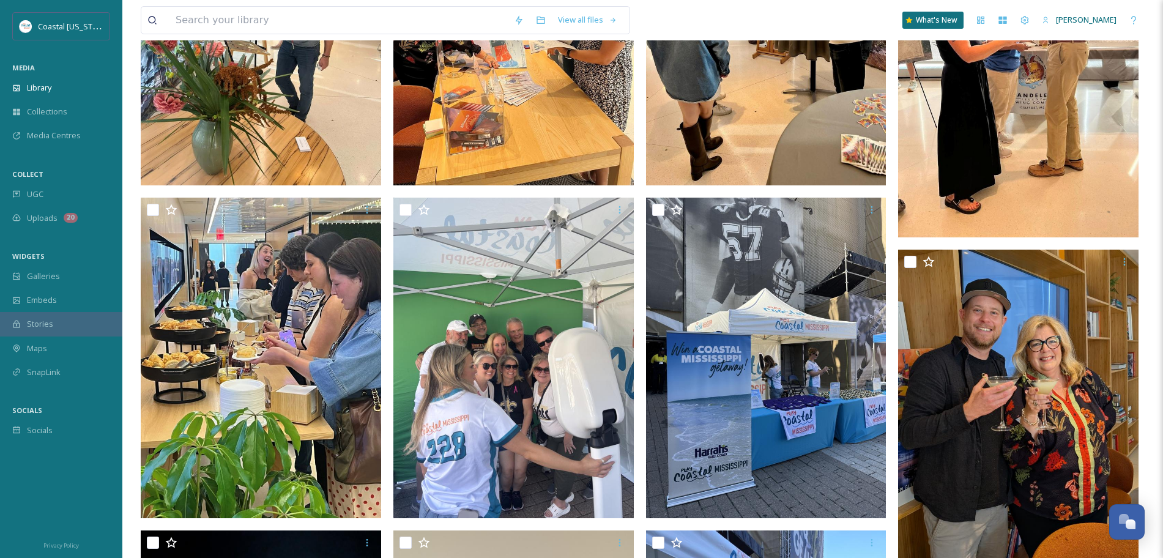
scroll to position [323, 0]
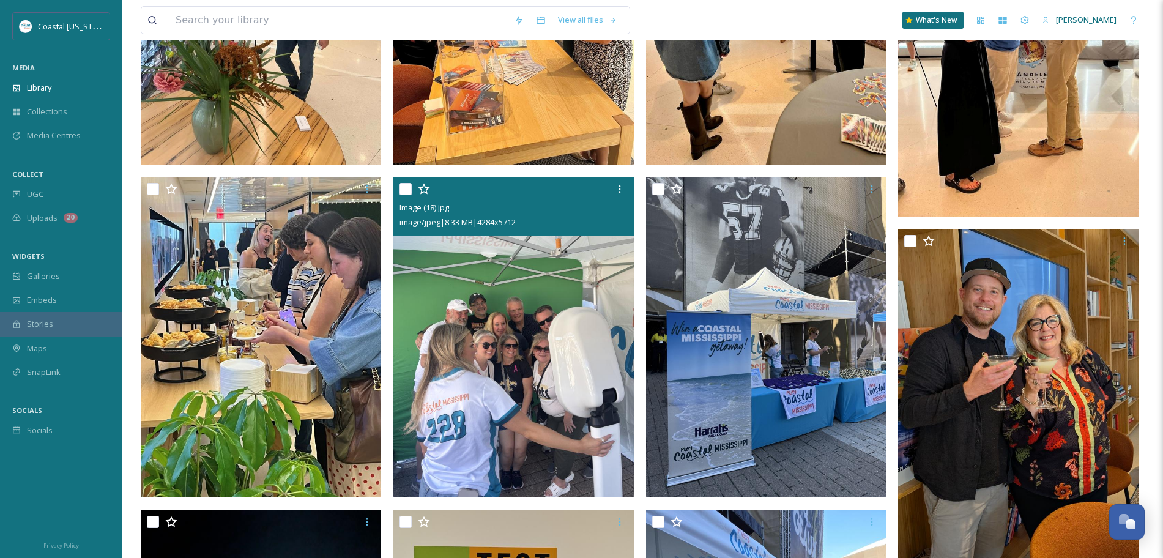
click at [405, 190] on input "checkbox" at bounding box center [405, 189] width 12 height 12
checkbox input "true"
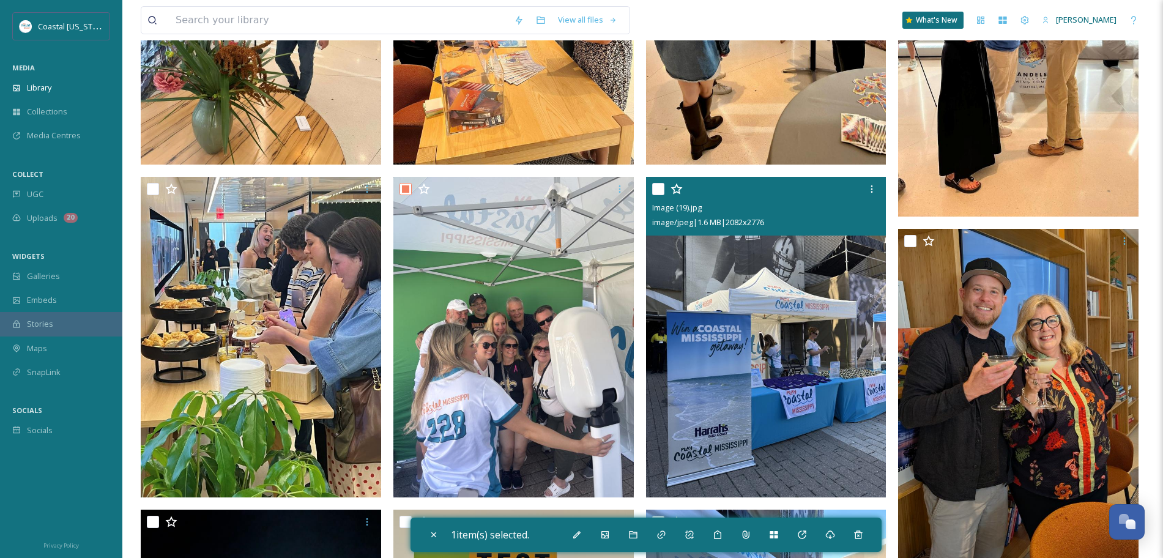
click at [655, 190] on input "checkbox" at bounding box center [658, 189] width 12 height 12
checkbox input "true"
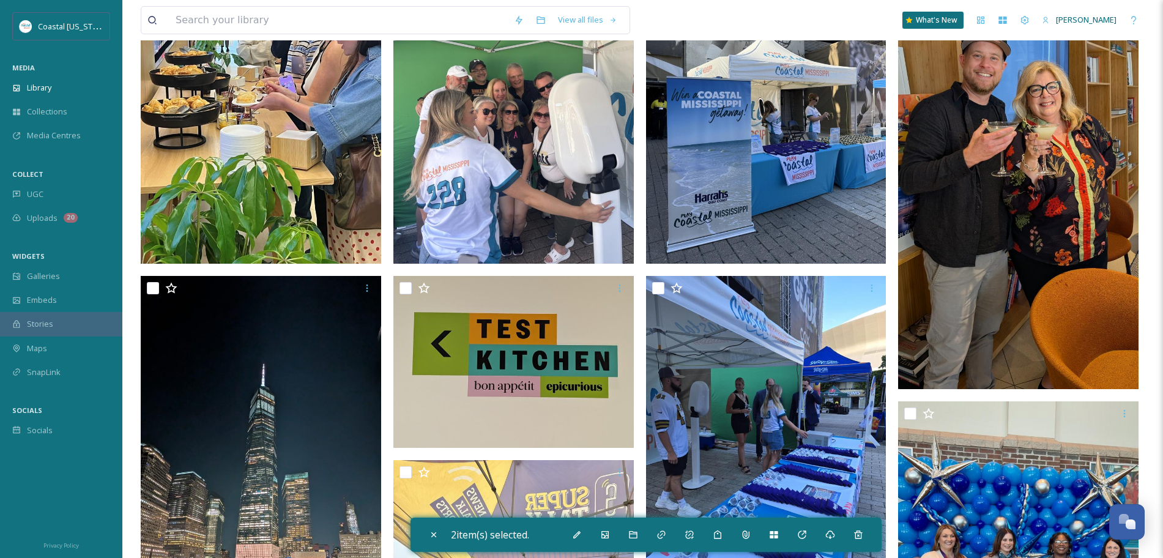
scroll to position [556, 0]
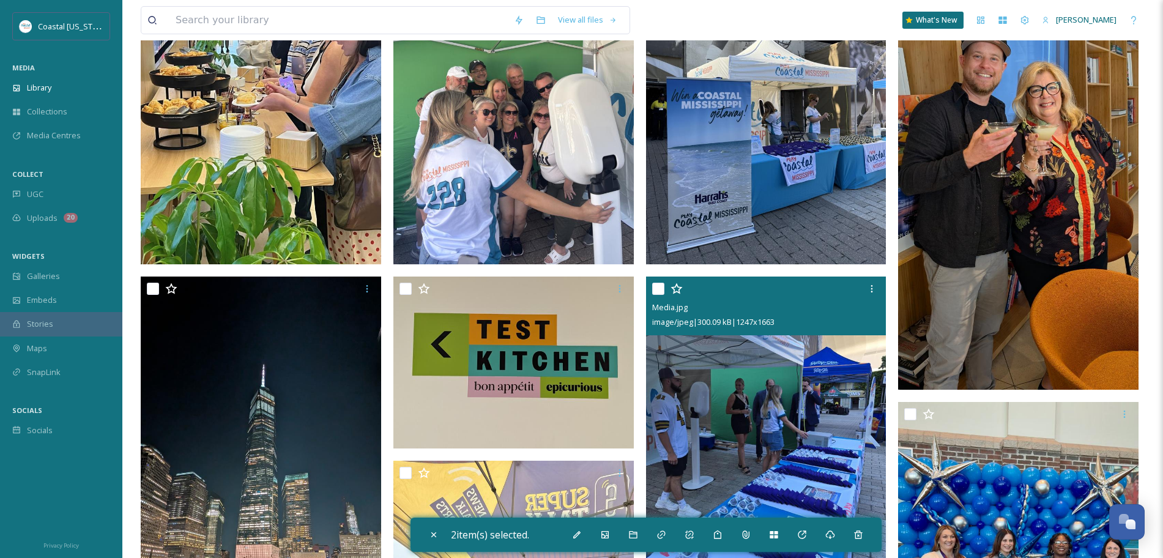
click at [658, 286] on input "checkbox" at bounding box center [658, 289] width 12 height 12
checkbox input "true"
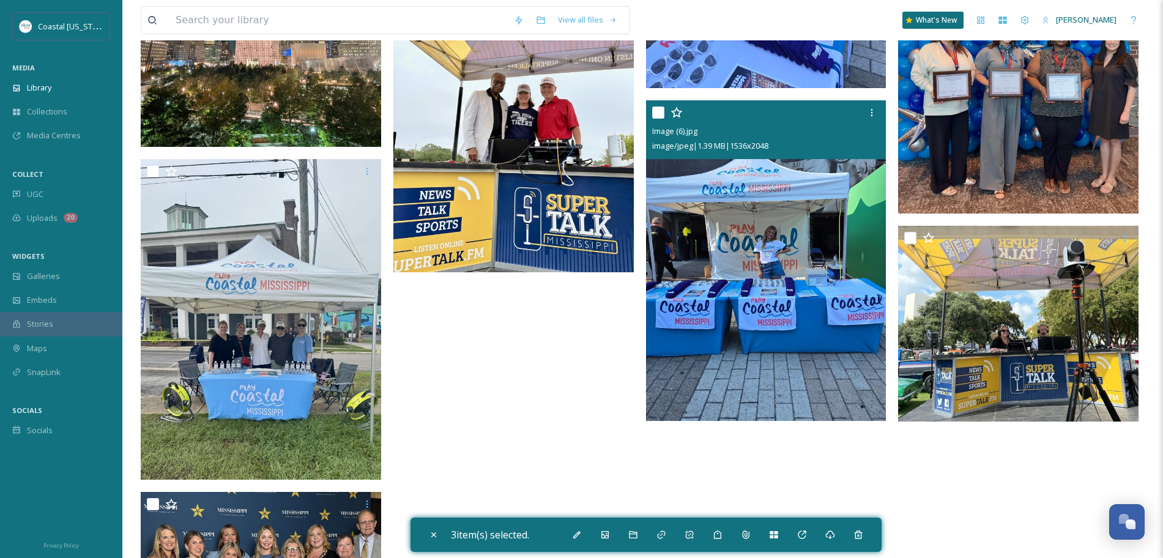
scroll to position [1066, 0]
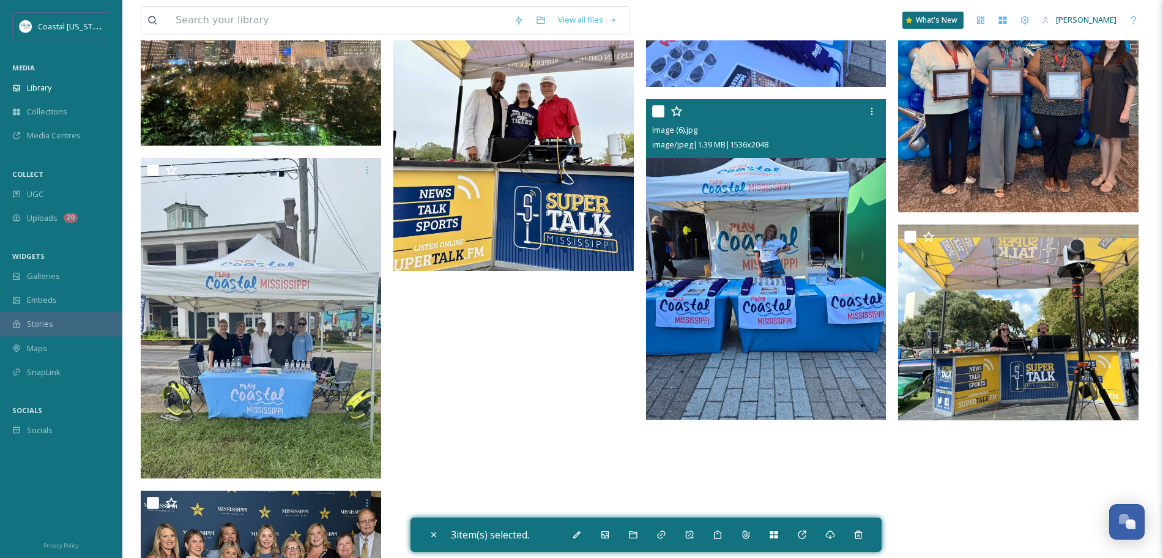
click at [656, 111] on input "checkbox" at bounding box center [658, 111] width 12 height 12
checkbox input "true"
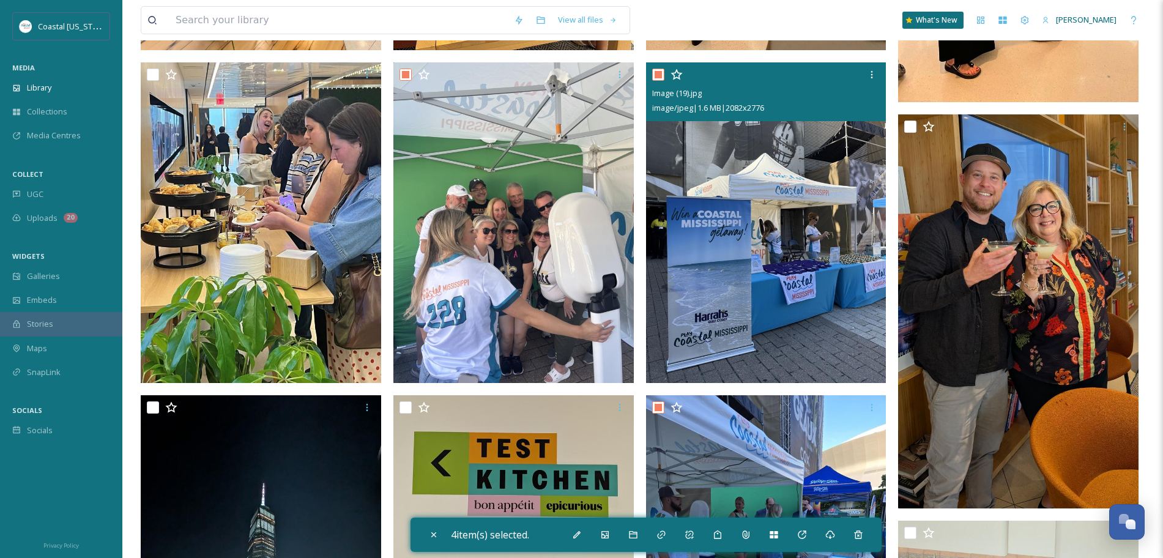
scroll to position [442, 0]
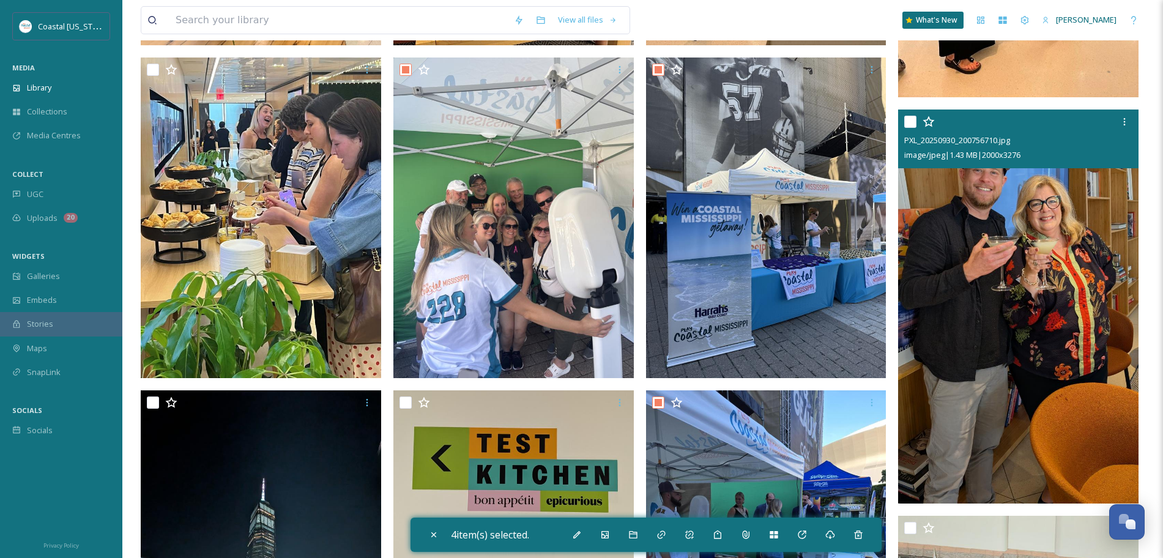
click at [914, 372] on img at bounding box center [1018, 305] width 240 height 393
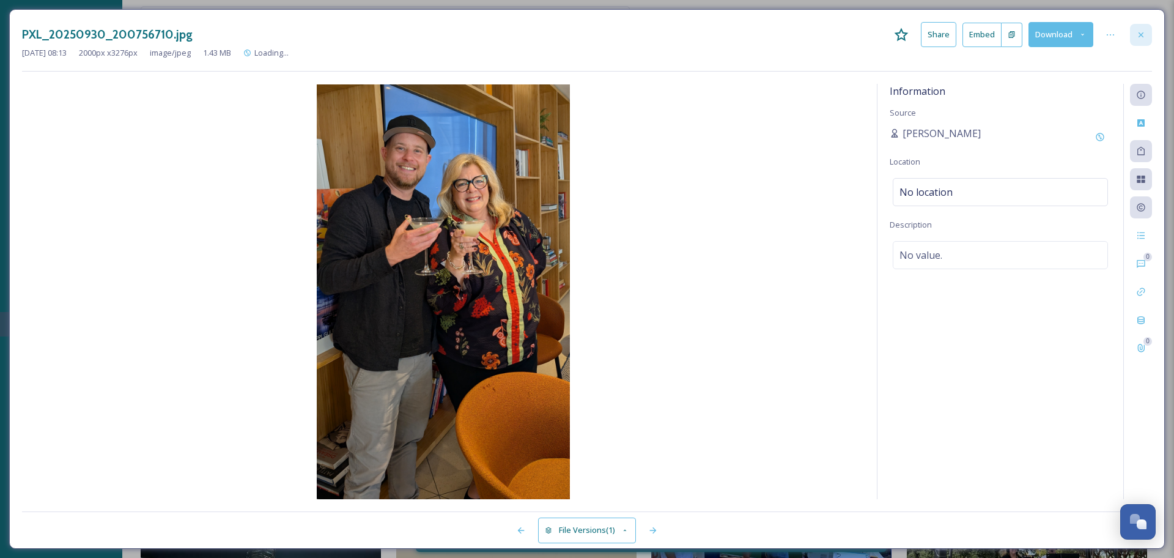
click at [1145, 29] on div at bounding box center [1141, 35] width 22 height 22
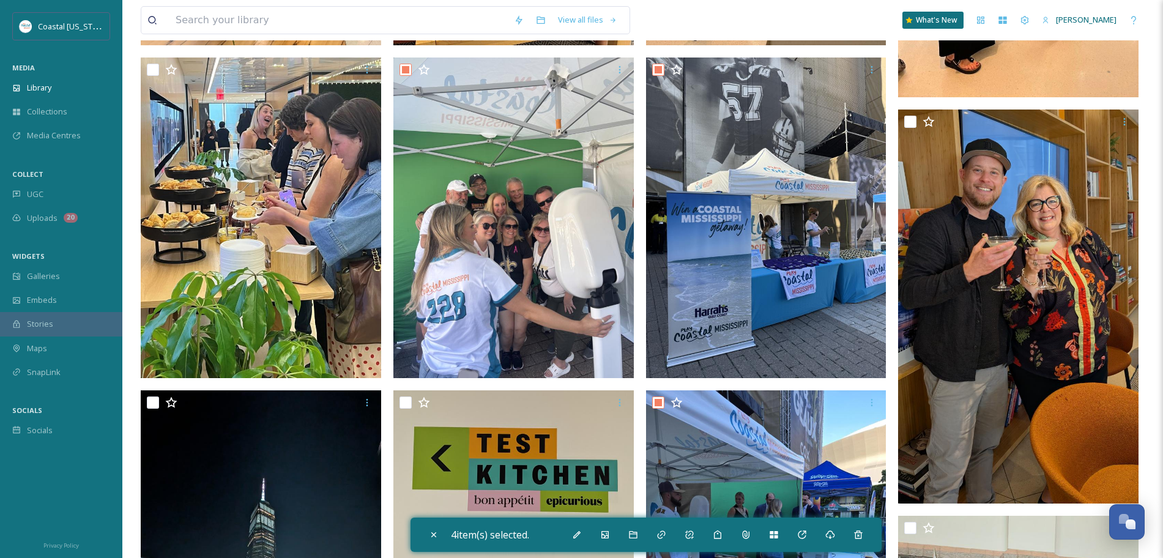
drag, startPoint x: 630, startPoint y: 527, endPoint x: 653, endPoint y: 549, distance: 31.6
click at [653, 549] on div "4 item(s) selected." at bounding box center [645, 535] width 471 height 34
click at [831, 532] on icon at bounding box center [830, 535] width 10 height 10
click at [429, 535] on icon at bounding box center [434, 535] width 10 height 10
checkbox input "false"
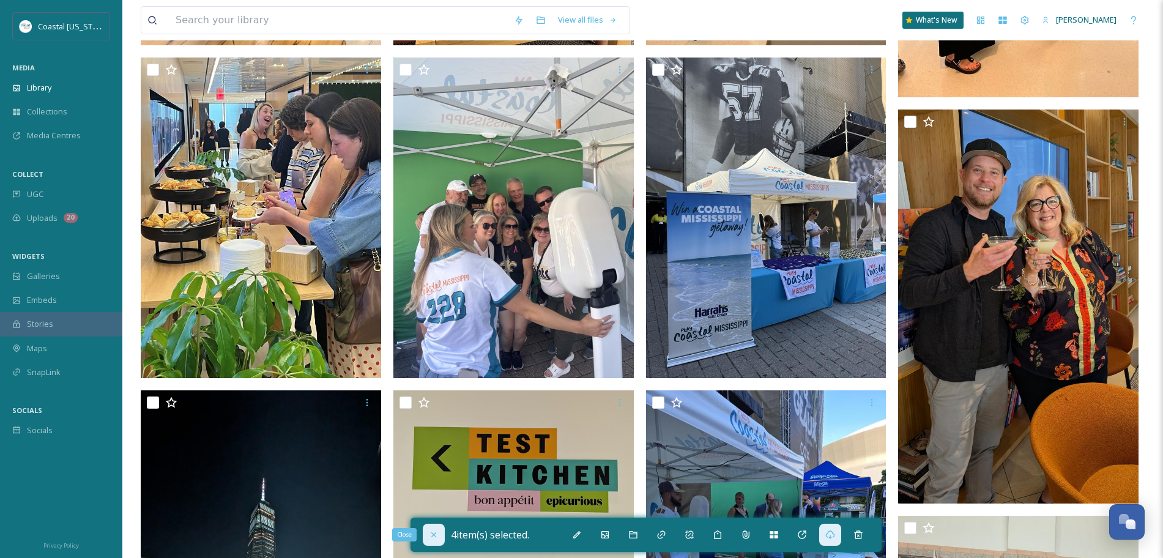
checkbox input "false"
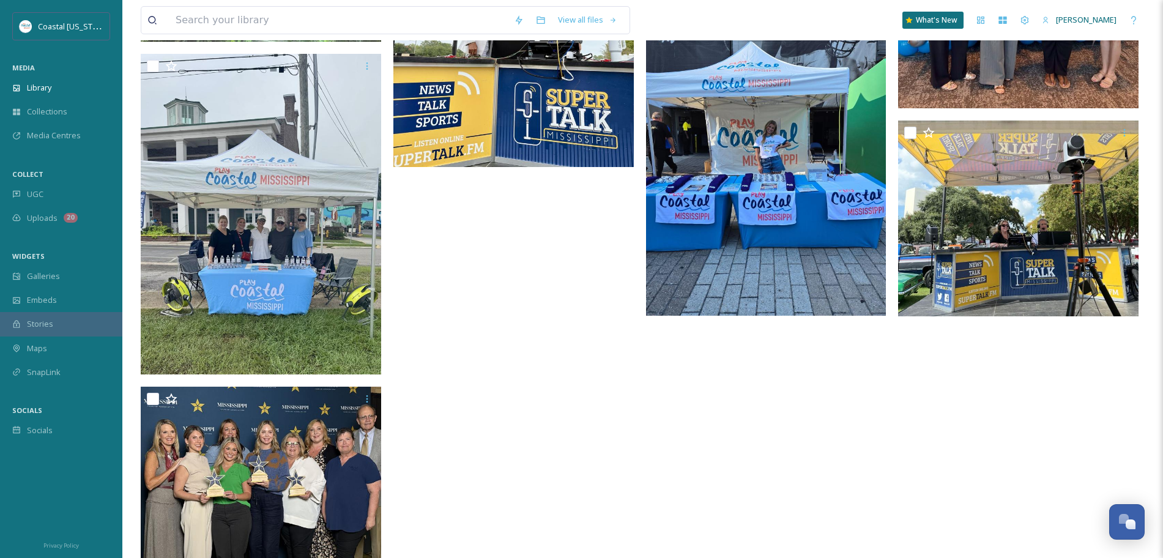
scroll to position [1170, 0]
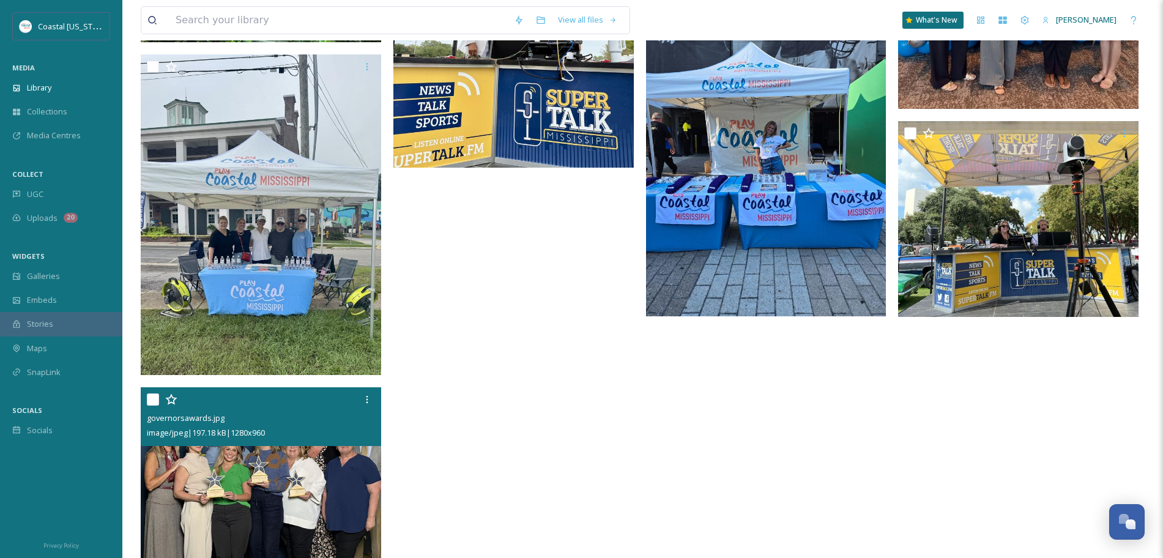
click at [153, 402] on input "checkbox" at bounding box center [153, 399] width 12 height 12
checkbox input "true"
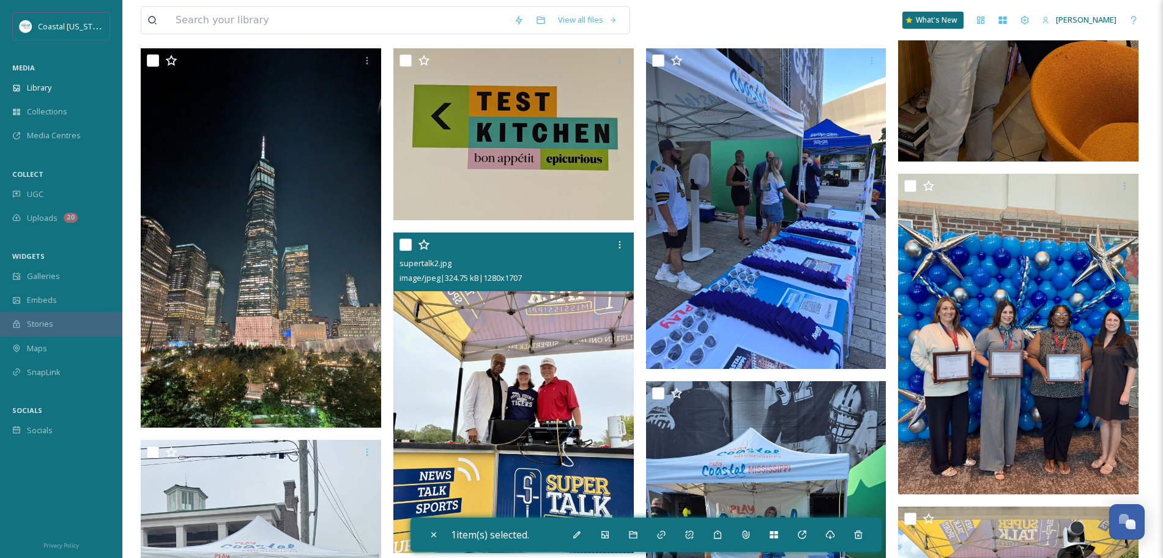
scroll to position [782, 0]
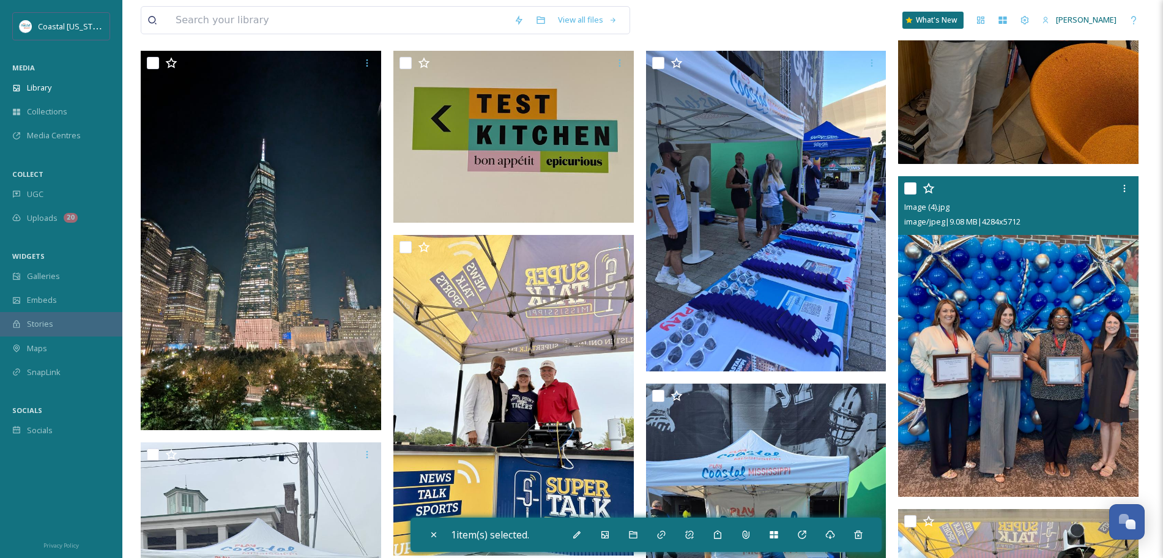
click at [912, 189] on input "checkbox" at bounding box center [910, 188] width 12 height 12
checkbox input "true"
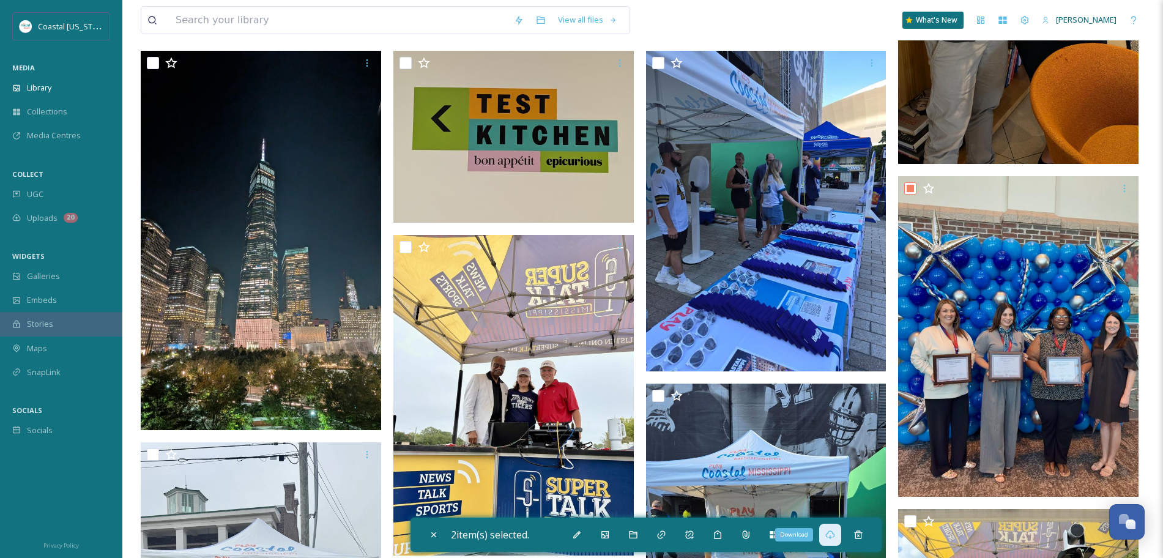
click at [833, 540] on div "Download" at bounding box center [830, 535] width 22 height 22
click at [431, 533] on icon at bounding box center [434, 535] width 10 height 10
checkbox input "false"
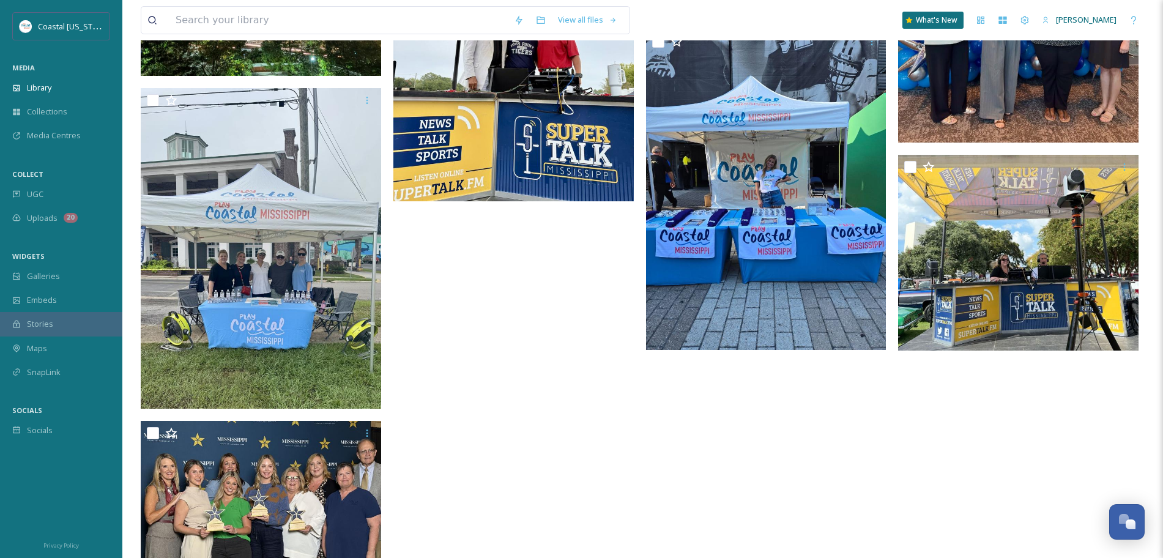
scroll to position [1137, 0]
